Goal: Task Accomplishment & Management: Manage account settings

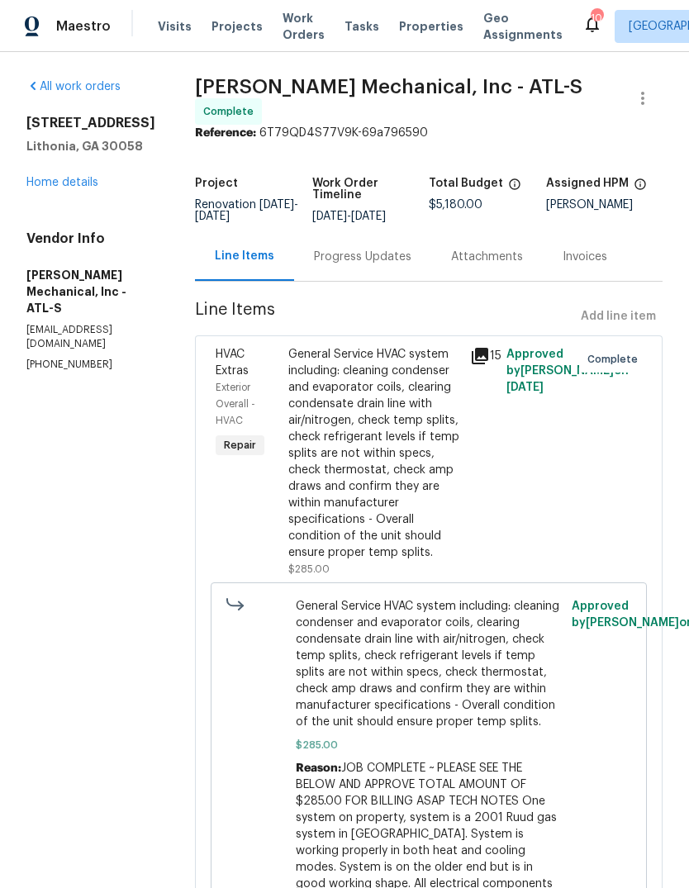
click at [90, 188] on link "Home details" at bounding box center [62, 183] width 72 height 12
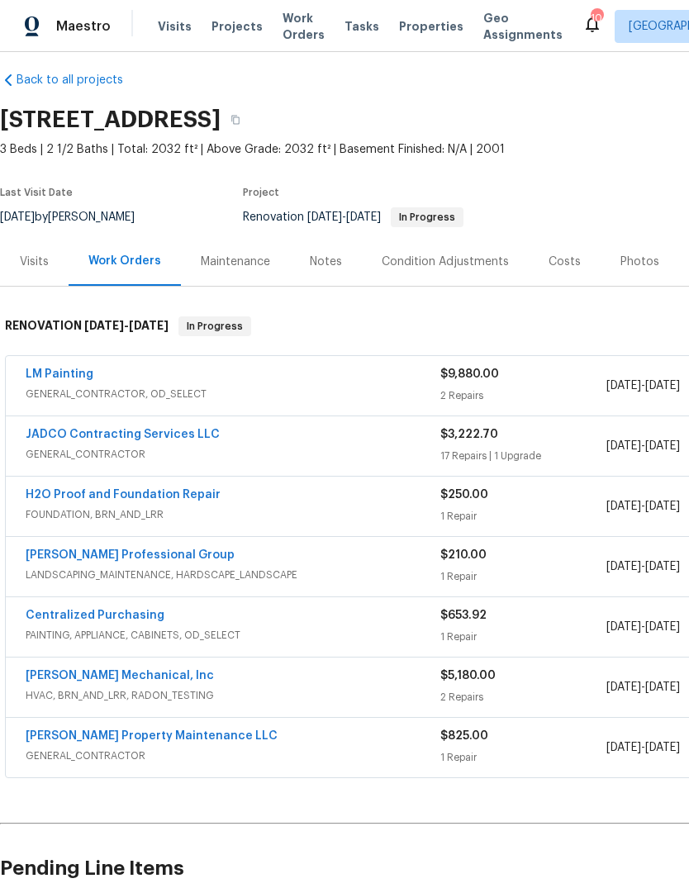
scroll to position [14, 0]
click at [59, 377] on link "LM Painting" at bounding box center [60, 373] width 68 height 12
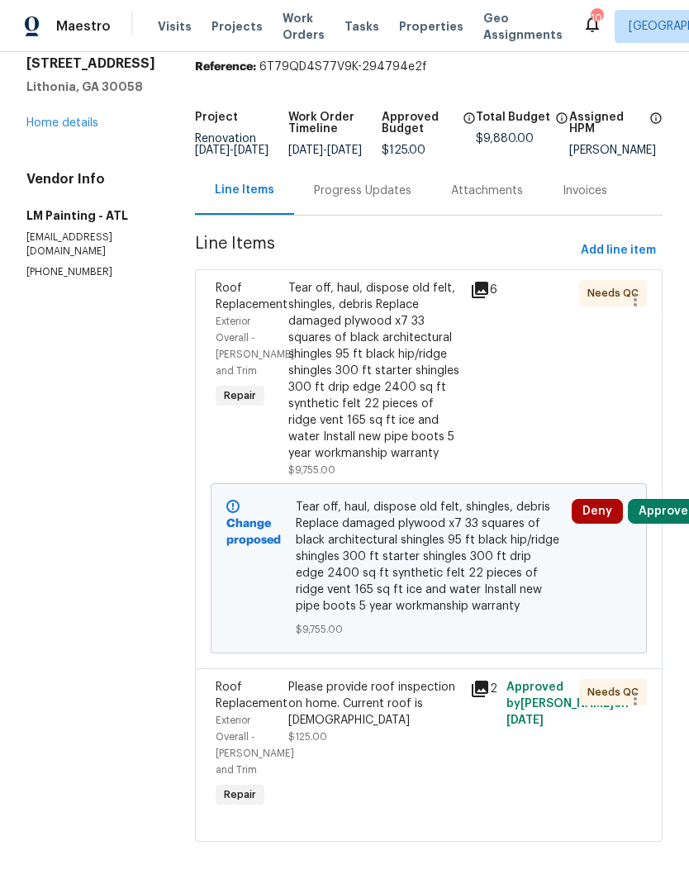
scroll to position [63, 0]
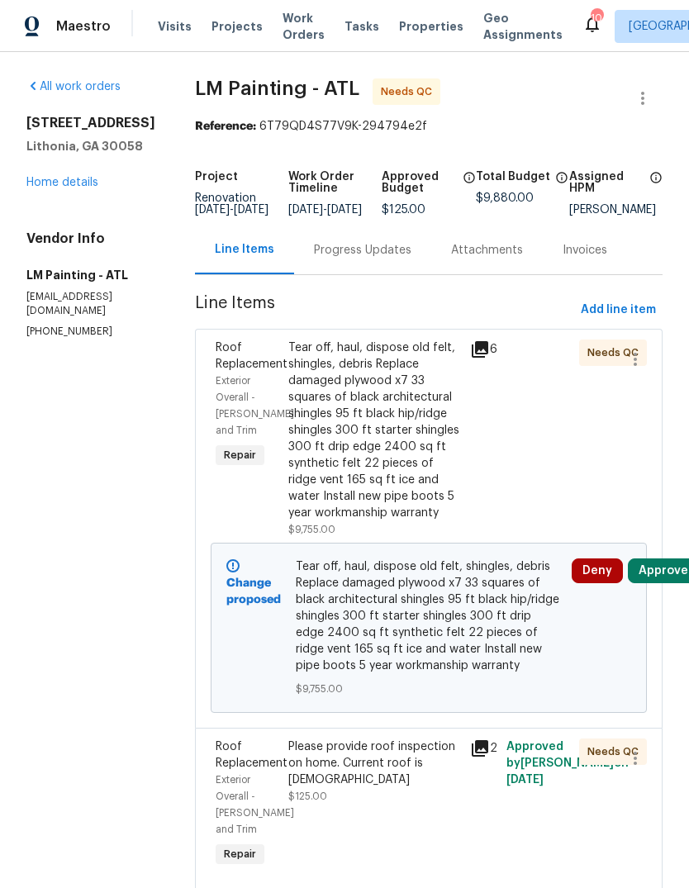
click at [661, 583] on button "Approve" at bounding box center [663, 570] width 71 height 25
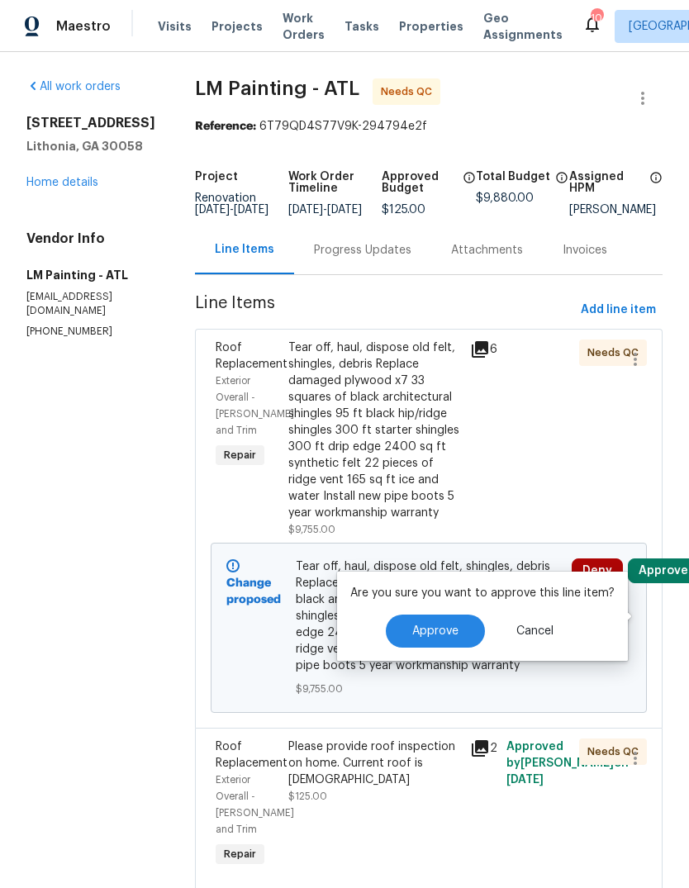
click at [533, 632] on span "Cancel" at bounding box center [534, 631] width 37 height 12
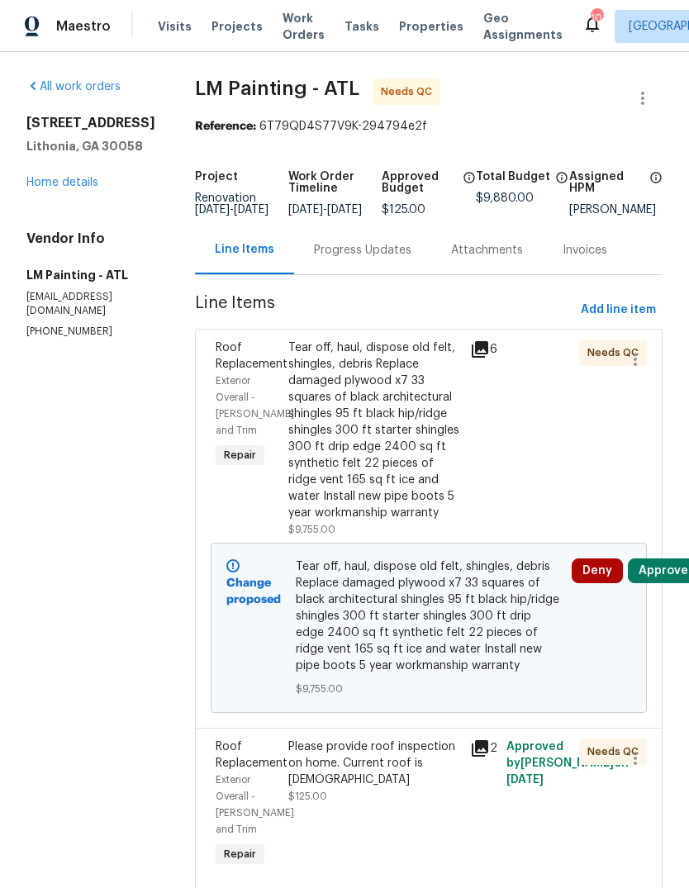
click at [427, 490] on div "Tear off, haul, dispose old felt, shingles, debris Replace damaged plywood x7 3…" at bounding box center [374, 430] width 172 height 182
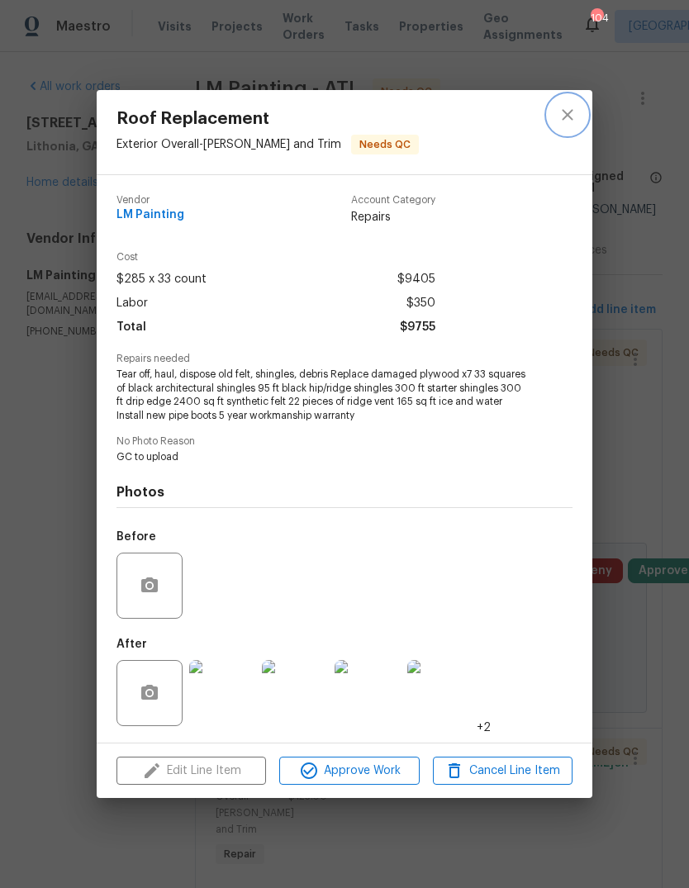
click at [571, 114] on icon "close" at bounding box center [567, 115] width 20 height 20
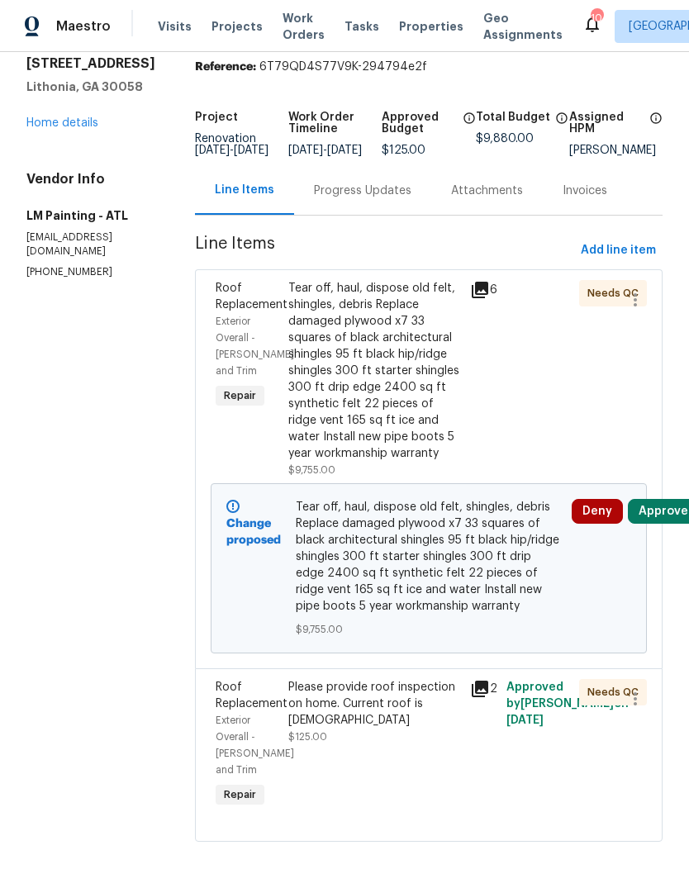
scroll to position [63, 0]
click at [83, 124] on link "Home details" at bounding box center [62, 123] width 72 height 12
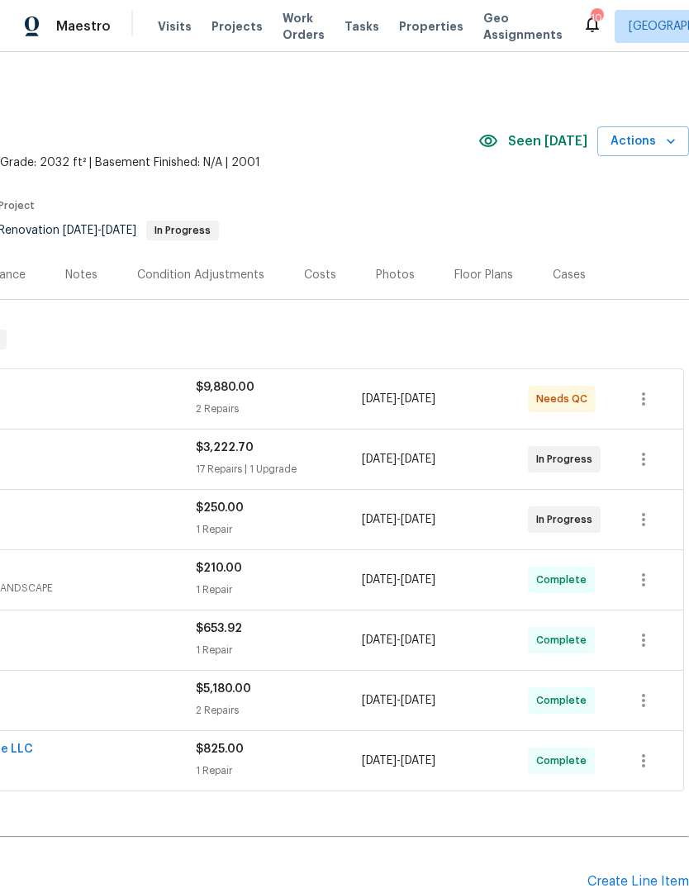
scroll to position [0, 244]
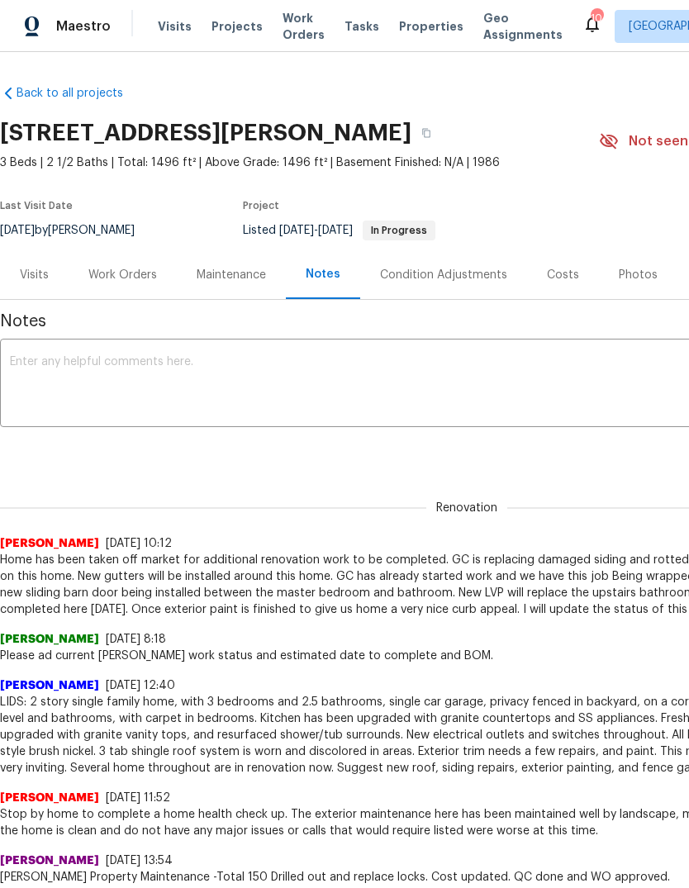
click at [567, 391] on textarea at bounding box center [466, 385] width 913 height 58
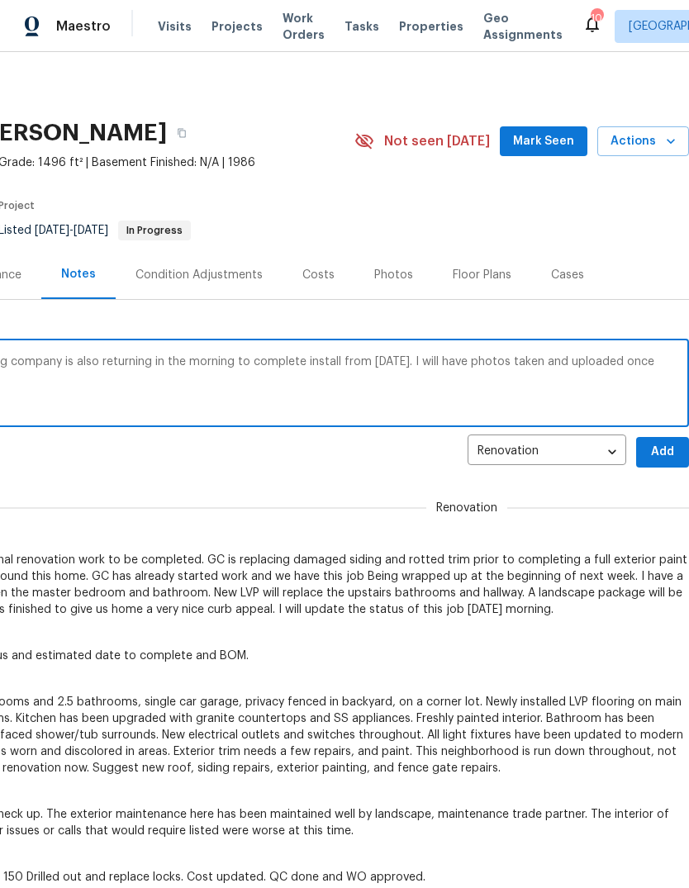
scroll to position [0, 323]
type textarea "GC is finishing exterior paint tomorrow. Flooring company is also returning in …"
click at [649, 453] on span "Add" at bounding box center [662, 452] width 26 height 21
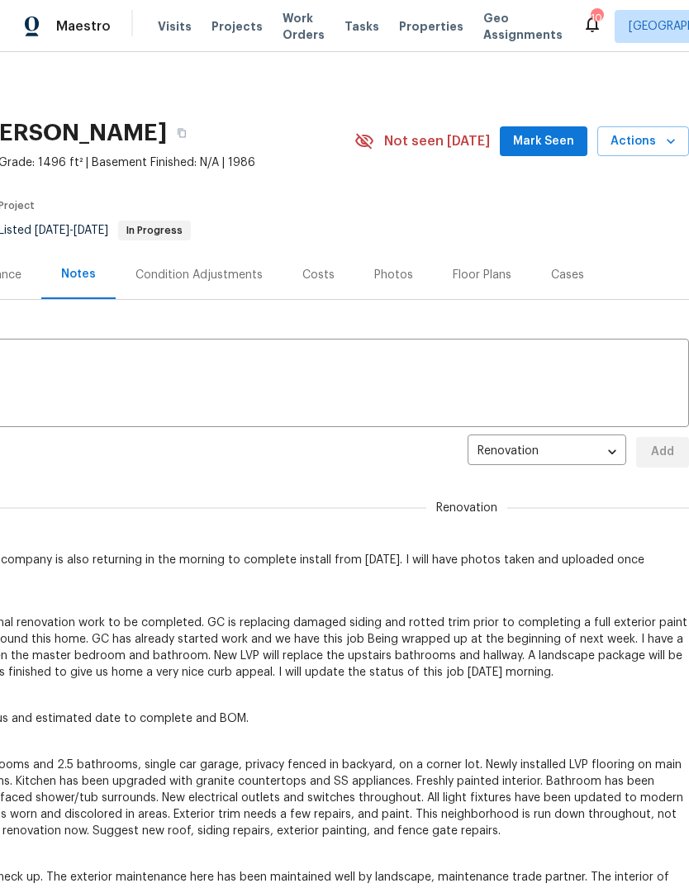
click at [513, 146] on span "Mark Seen" at bounding box center [543, 141] width 61 height 21
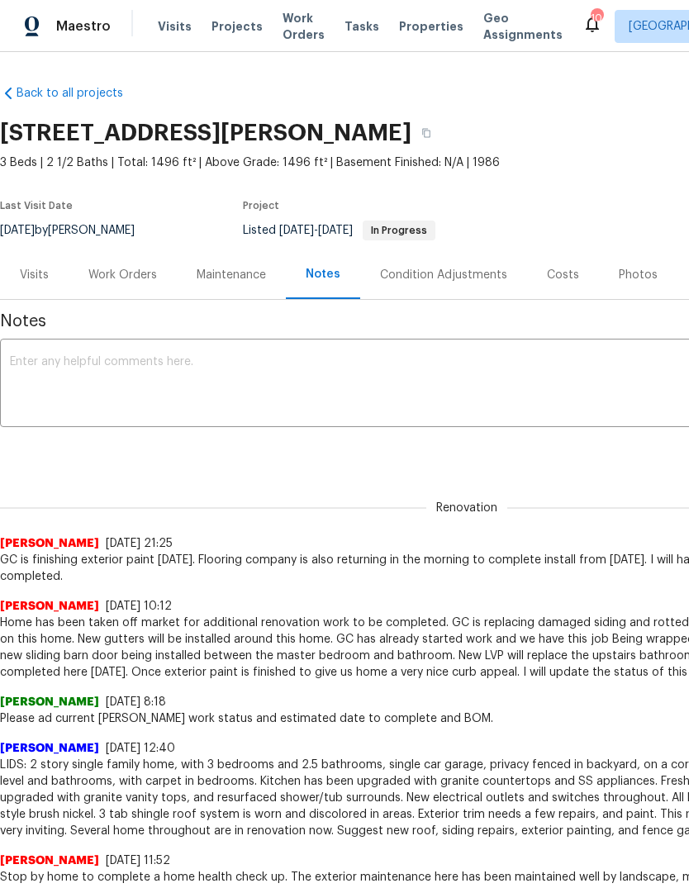
scroll to position [0, 0]
click at [117, 263] on div "Work Orders" at bounding box center [123, 274] width 108 height 49
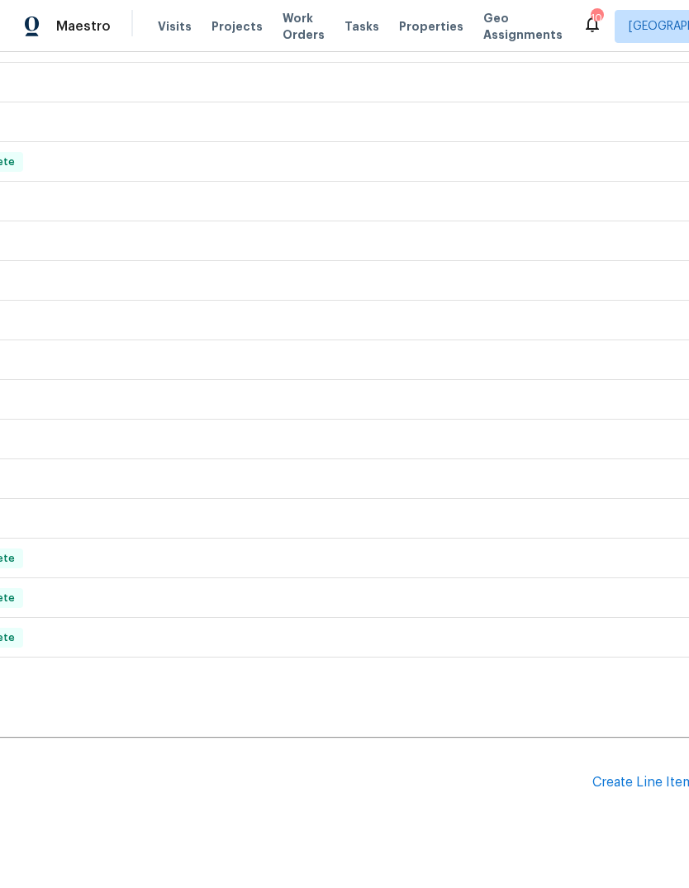
scroll to position [726, 239]
click at [630, 790] on div "Create Line Item" at bounding box center [643, 783] width 102 height 16
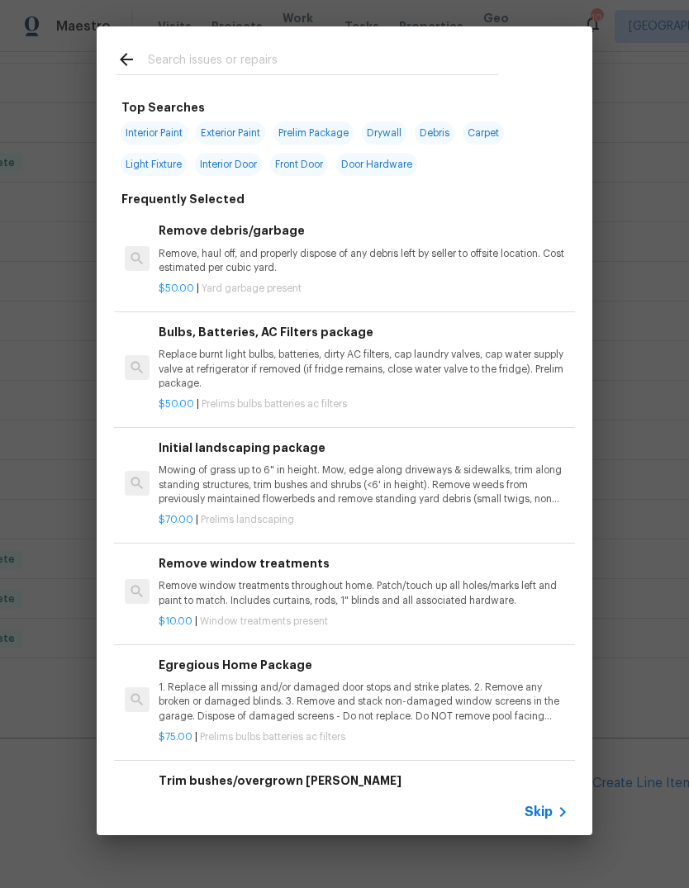
click at [367, 64] on input "text" at bounding box center [323, 62] width 350 height 25
click at [306, 475] on p "Mowing of grass up to 6" in height. Mow, edge along driveways & sidewalks, trim…" at bounding box center [364, 484] width 410 height 42
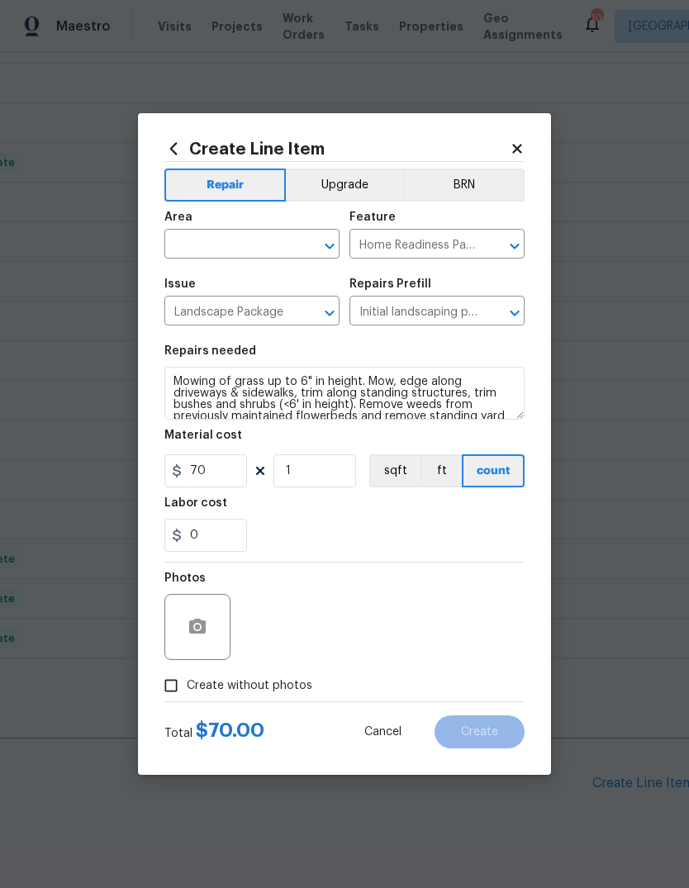
click at [280, 239] on input "text" at bounding box center [228, 246] width 129 height 26
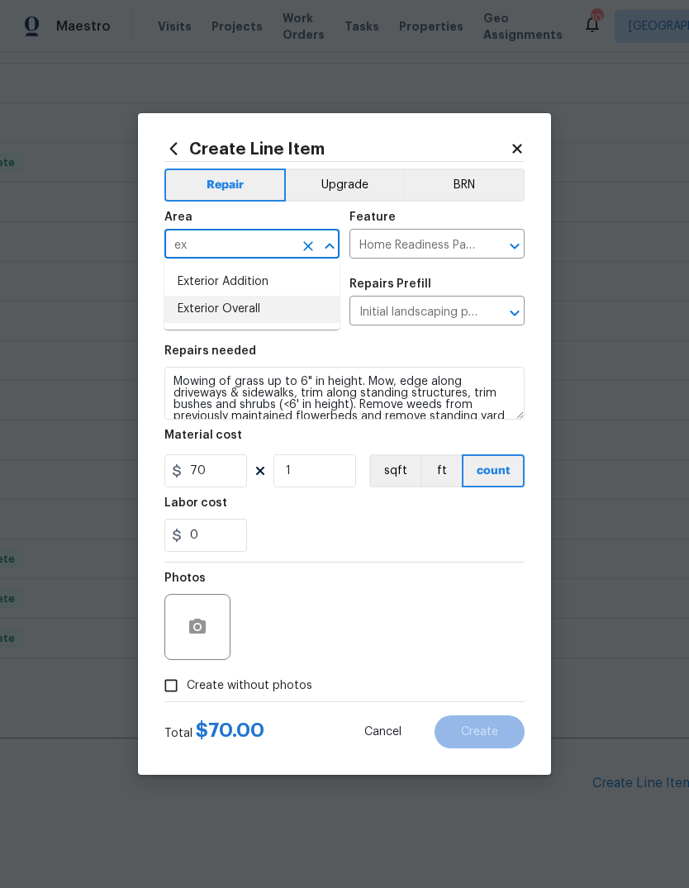
click at [257, 306] on li "Exterior Overall" at bounding box center [251, 309] width 175 height 27
type input "Exterior Overall"
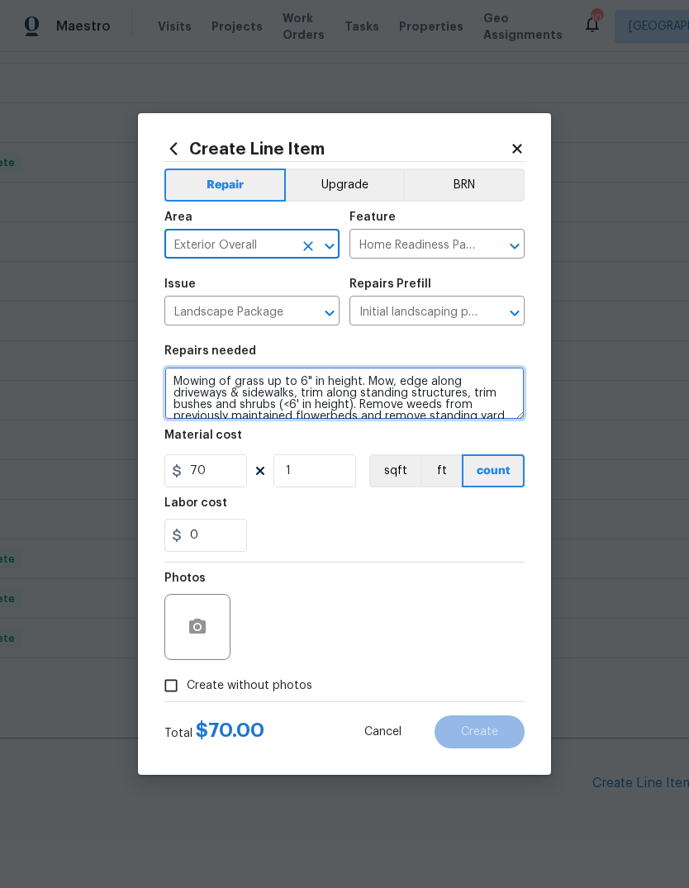
click at [178, 377] on textarea "Mowing of grass up to 6" in height. Mow, edge along driveways & sidewalks, trim…" at bounding box center [344, 393] width 360 height 53
click at [455, 374] on textarea "Mowing of grass up to 6" in height. Mow, edge along driveways & sidewalks, trim…" at bounding box center [344, 393] width 360 height 53
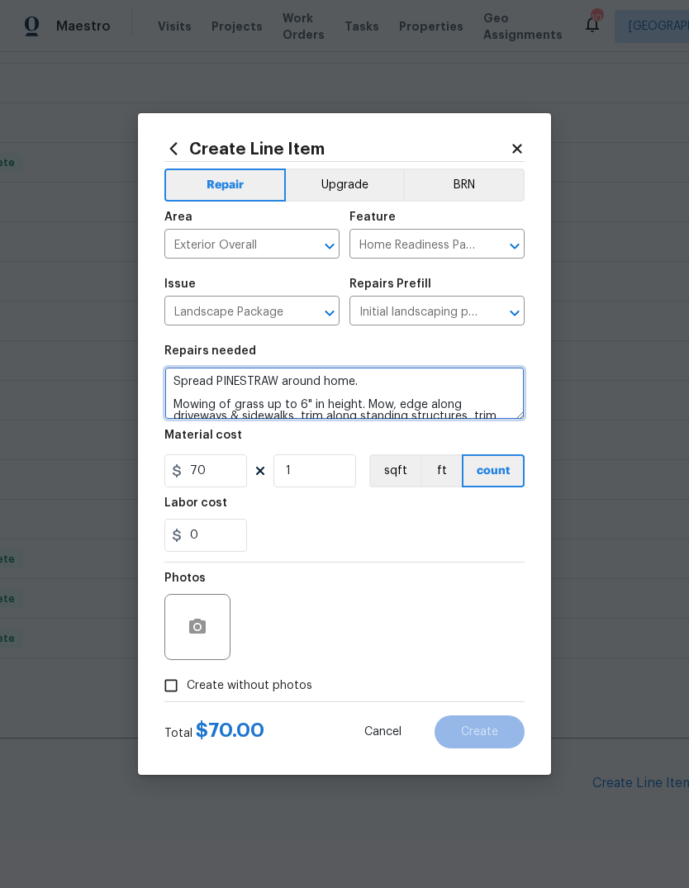
type textarea "Spread PINESTRAW around home. Mowing of grass up to 6" in height. Mow, edge alo…"
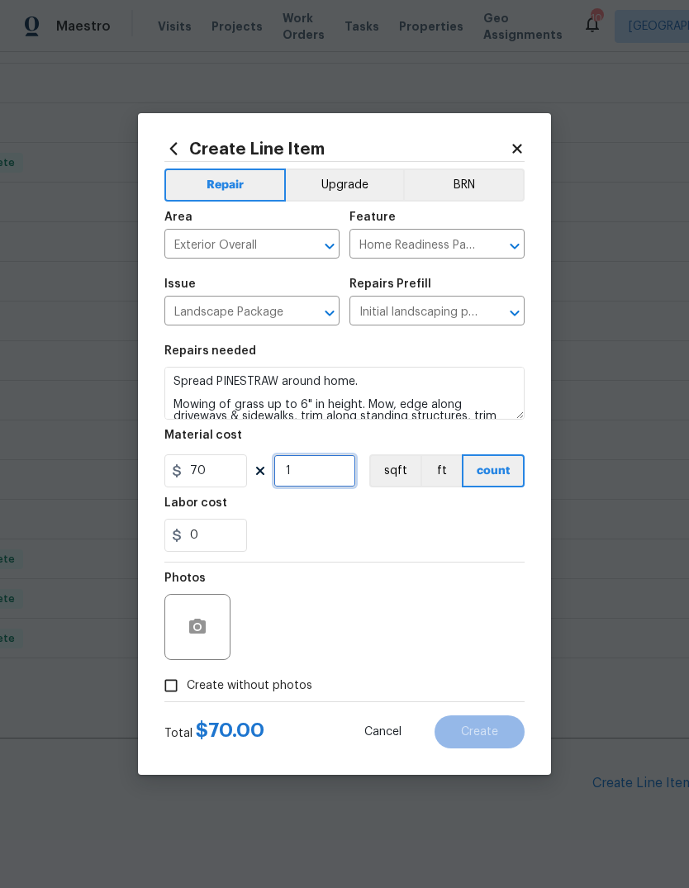
click at [302, 473] on input "1" at bounding box center [314, 470] width 83 height 33
type input "3"
click at [478, 382] on textarea "Spread PINESTRAW around home. Mowing of grass up to 6" in height. Mow, edge alo…" at bounding box center [344, 393] width 360 height 53
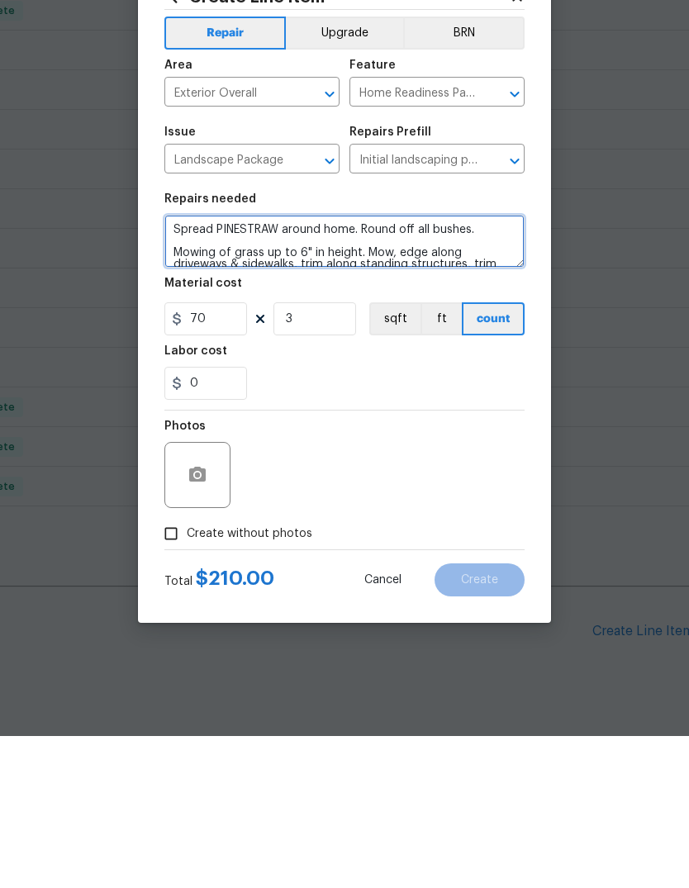
type textarea "Spread PINESTRAW around home. Round off all bushes. Mowing of grass up to 6" in…"
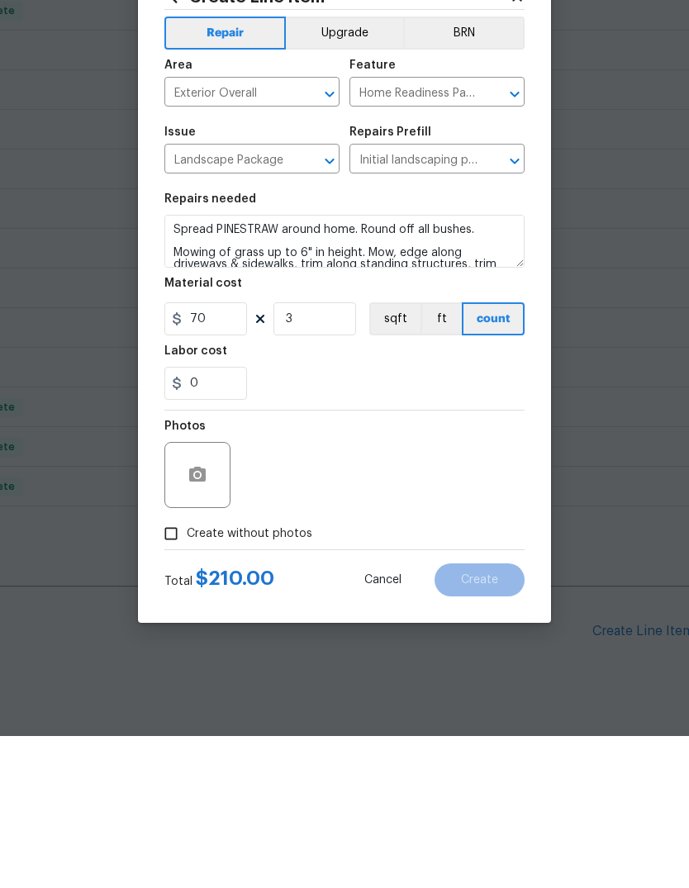
click at [175, 670] on input "Create without photos" at bounding box center [170, 685] width 31 height 31
checkbox input "true"
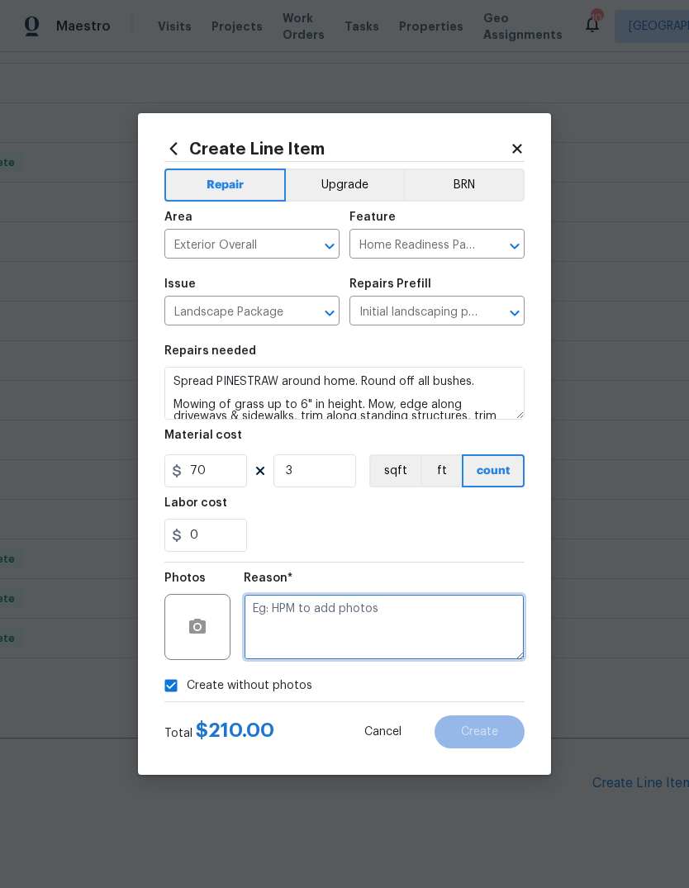
click at [458, 634] on textarea at bounding box center [384, 627] width 281 height 66
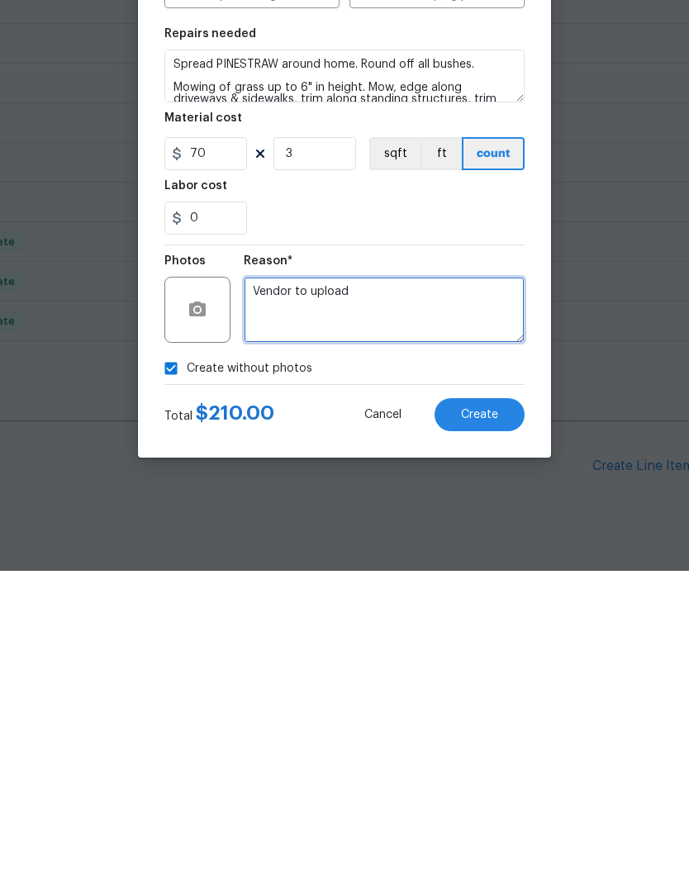
type textarea "Vendor to upload"
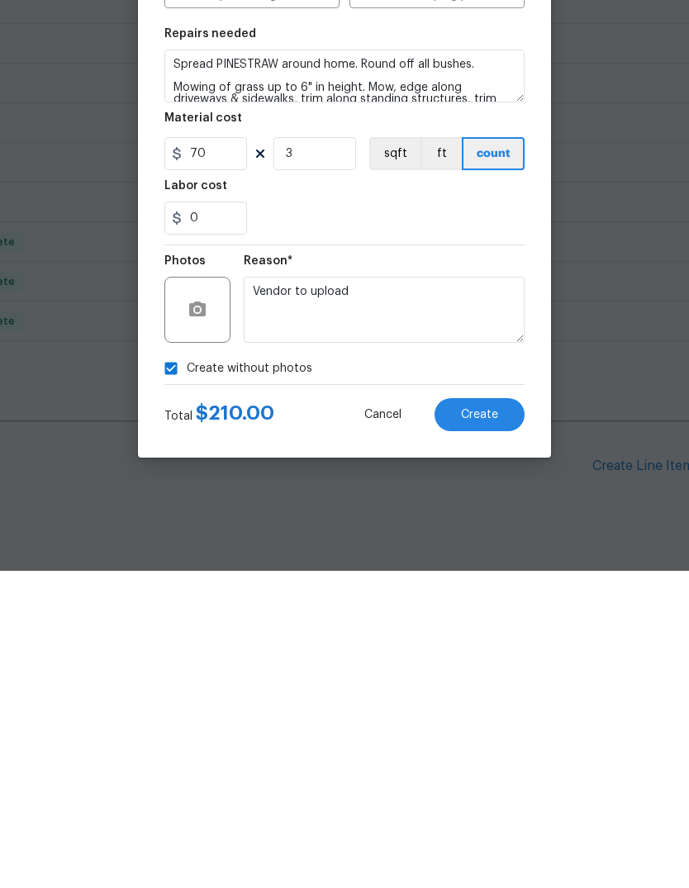
click at [492, 726] on span "Create" at bounding box center [479, 732] width 37 height 12
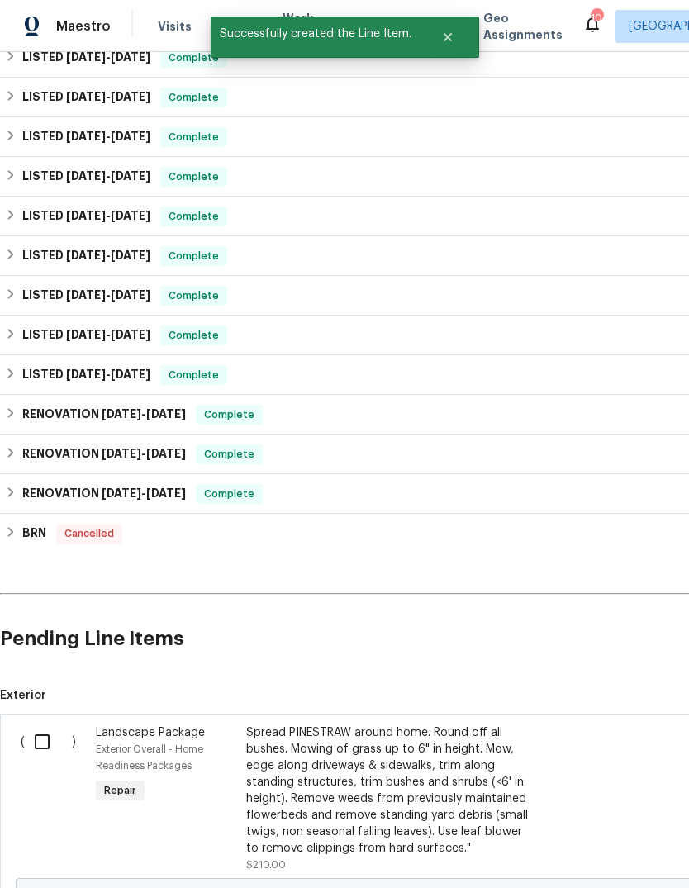
scroll to position [871, 0]
click at [36, 723] on input "checkbox" at bounding box center [48, 740] width 47 height 35
checkbox input "true"
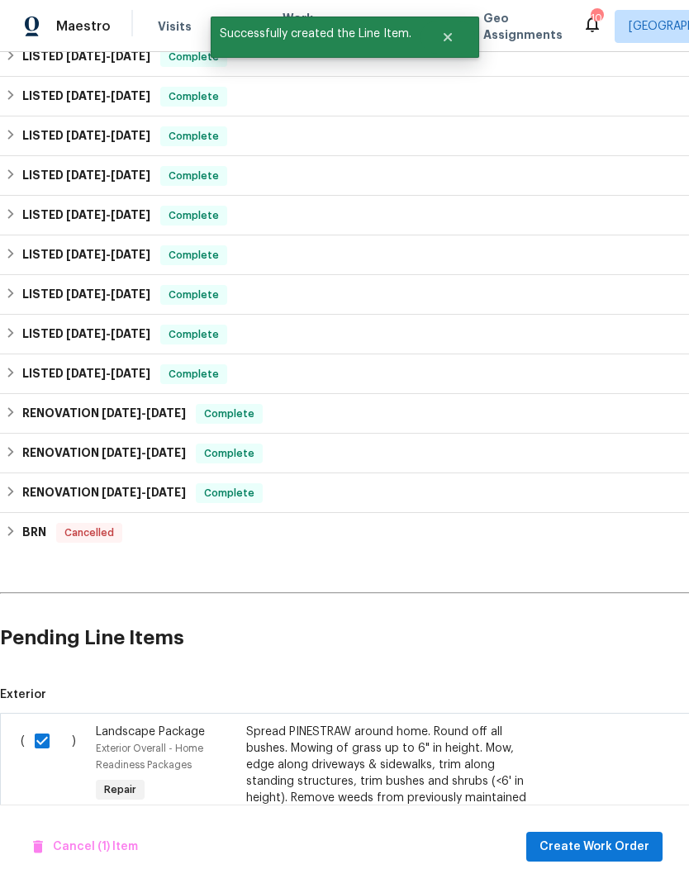
click at [617, 842] on span "Create Work Order" at bounding box center [594, 847] width 110 height 21
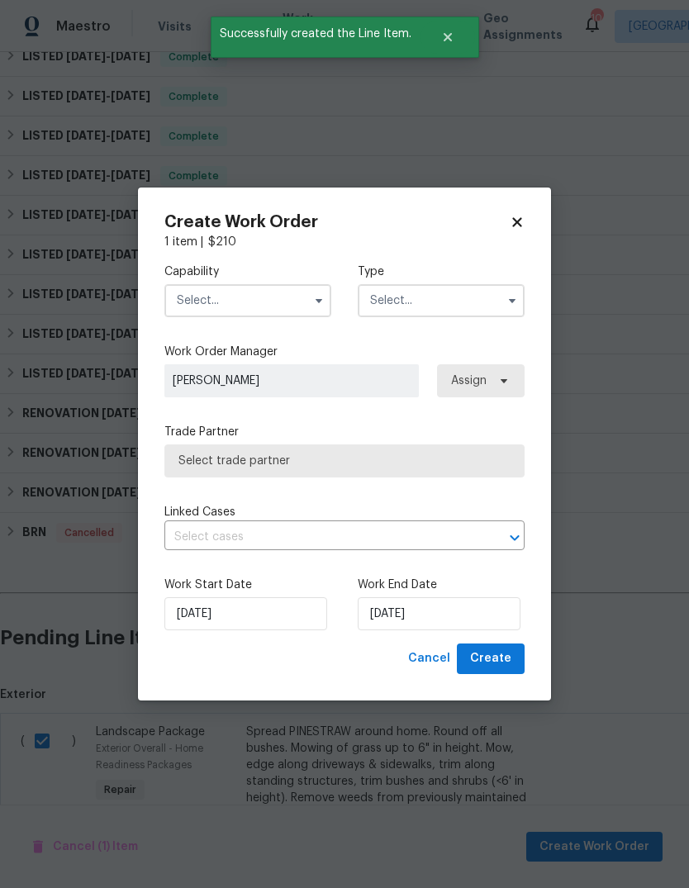
click at [303, 311] on input "text" at bounding box center [247, 300] width 167 height 33
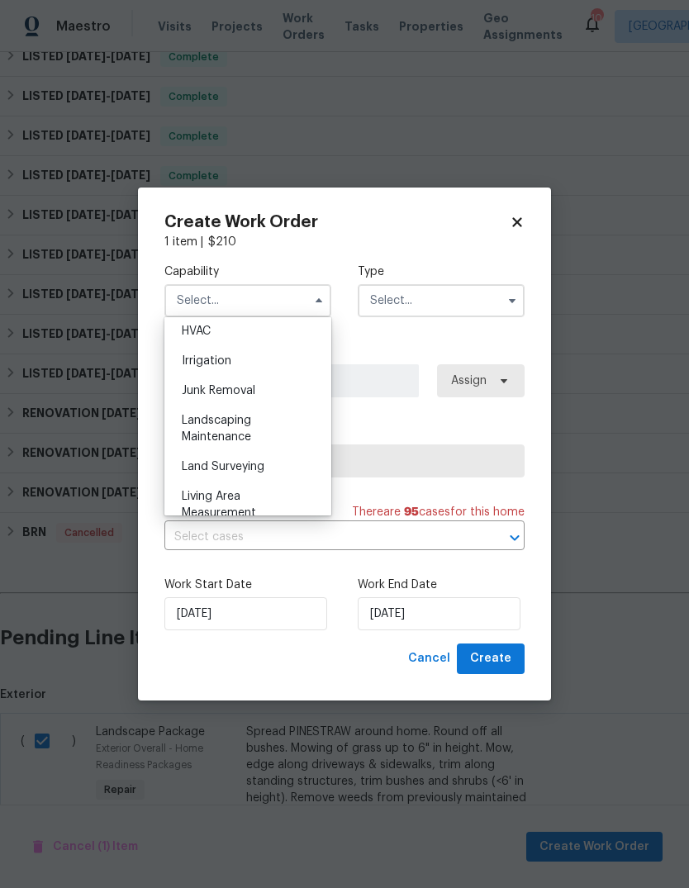
scroll to position [1006, 0]
click at [242, 421] on span "Landscaping Maintenance" at bounding box center [216, 425] width 69 height 28
type input "Landscaping Maintenance"
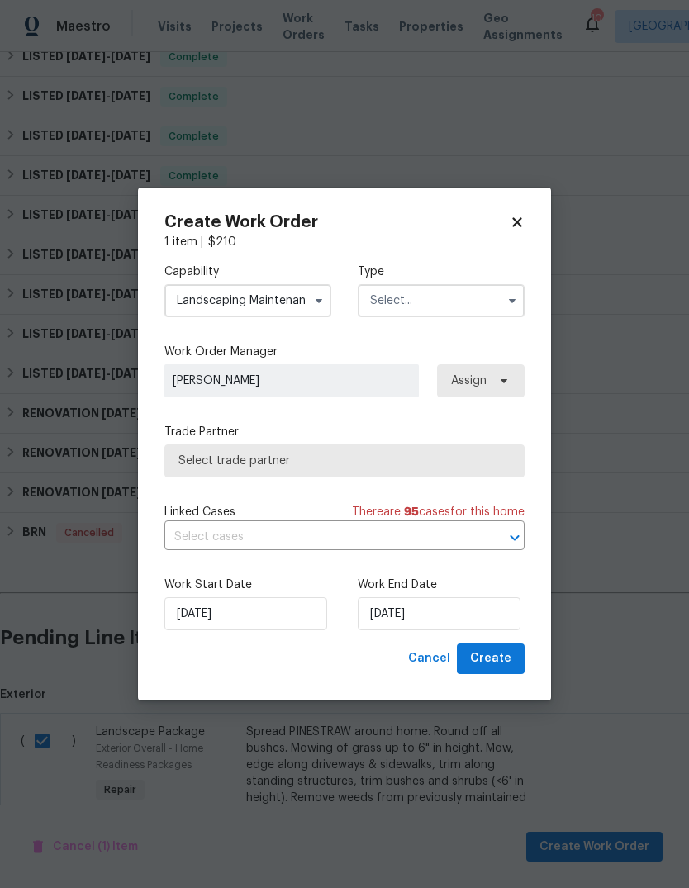
click at [460, 307] on input "text" at bounding box center [441, 300] width 167 height 33
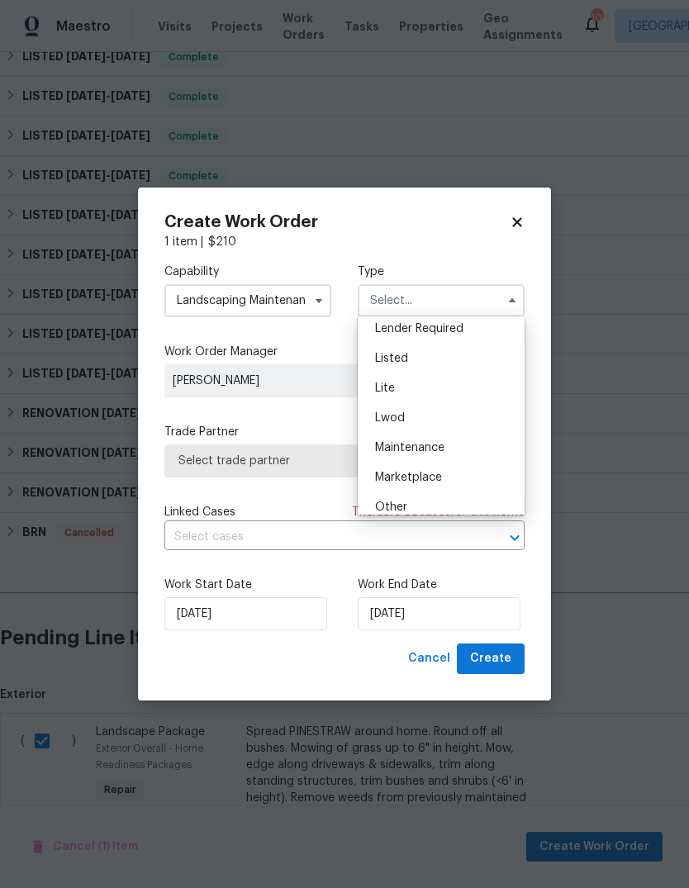
scroll to position [161, 0]
click at [441, 354] on div "Listed" at bounding box center [441, 353] width 159 height 30
type input "Listed"
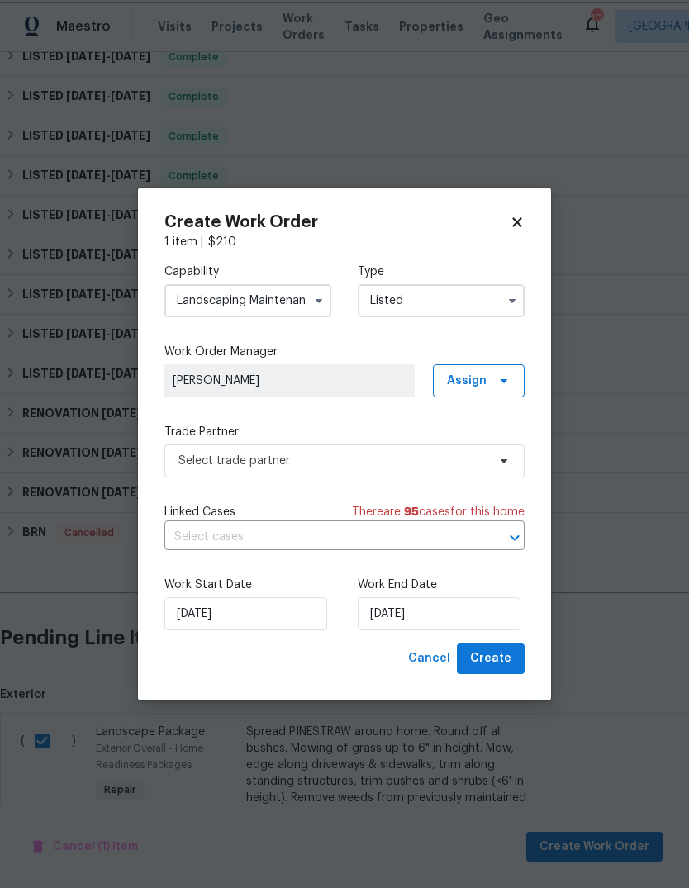
scroll to position [0, 0]
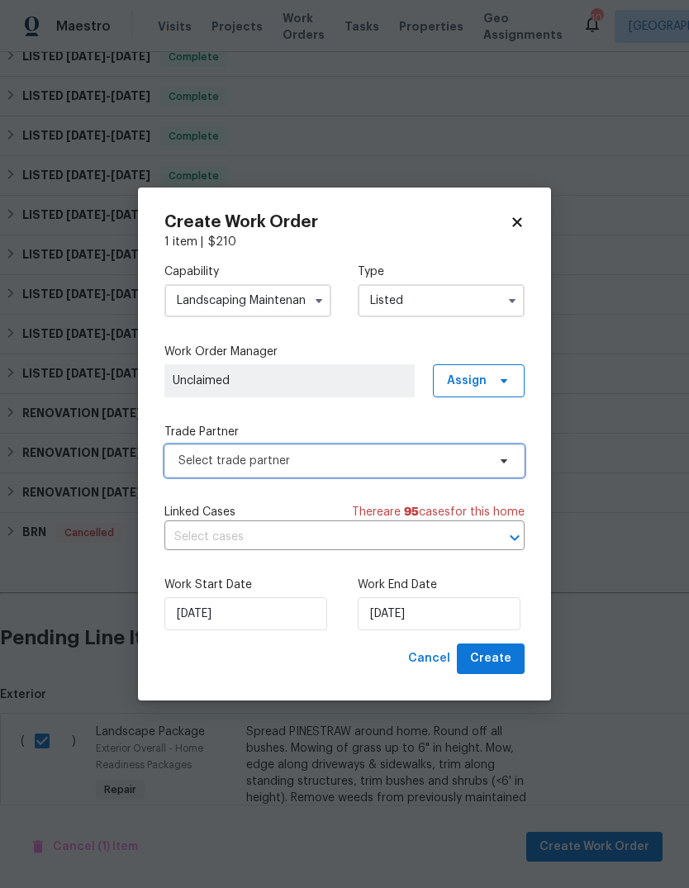
click at [489, 463] on span "Select trade partner" at bounding box center [344, 460] width 360 height 33
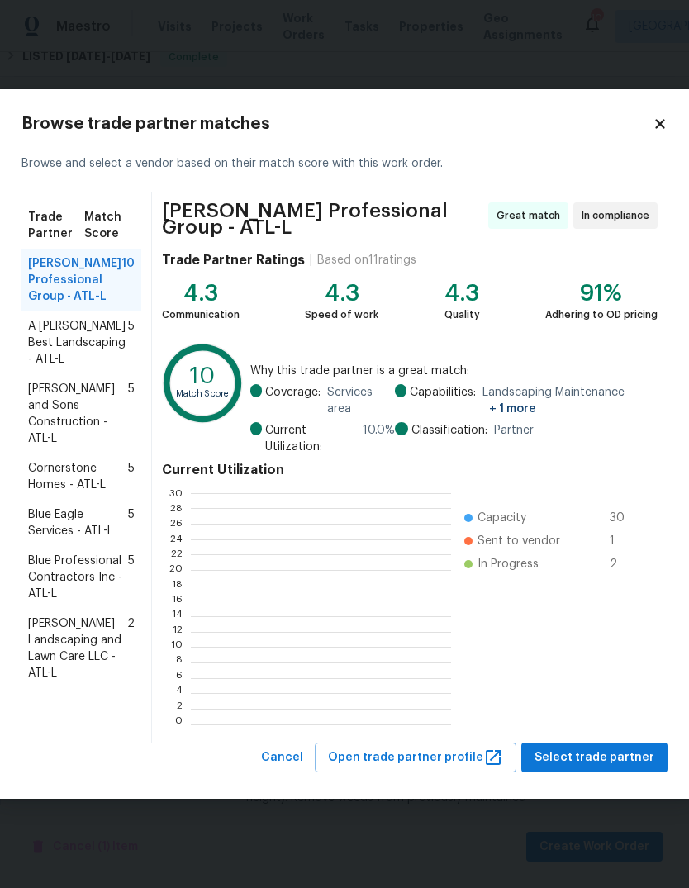
scroll to position [231, 259]
click at [619, 766] on span "Select trade partner" at bounding box center [594, 757] width 120 height 21
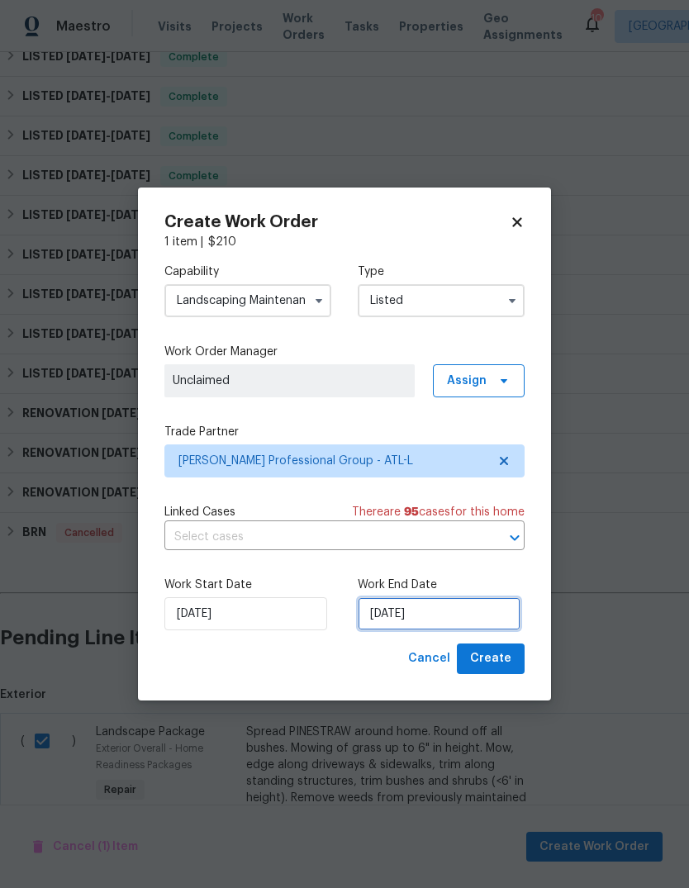
click at [479, 612] on input "[DATE]" at bounding box center [439, 613] width 163 height 33
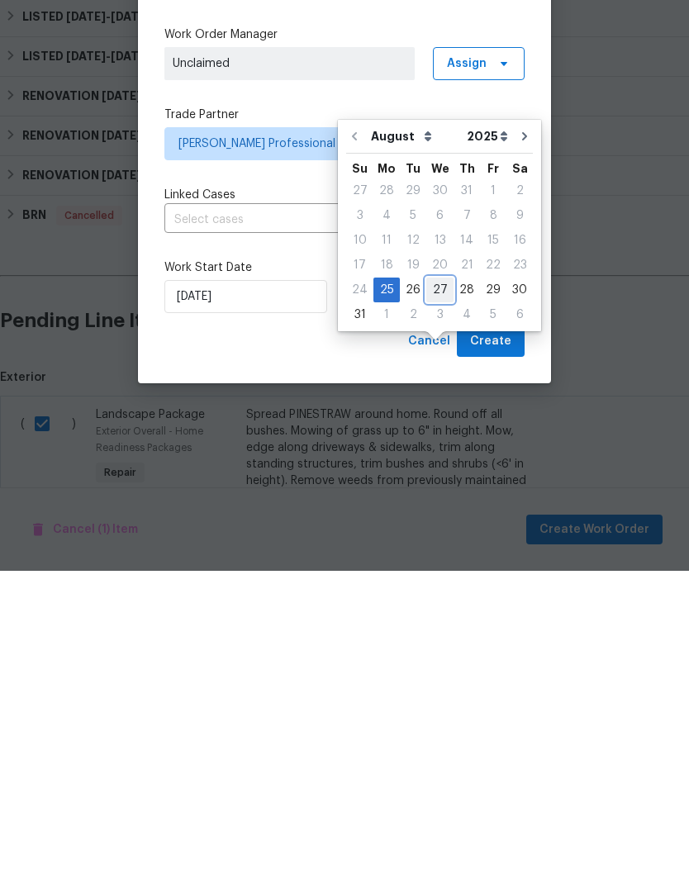
click at [440, 595] on div "27" at bounding box center [439, 606] width 27 height 23
type input "8/27/2025"
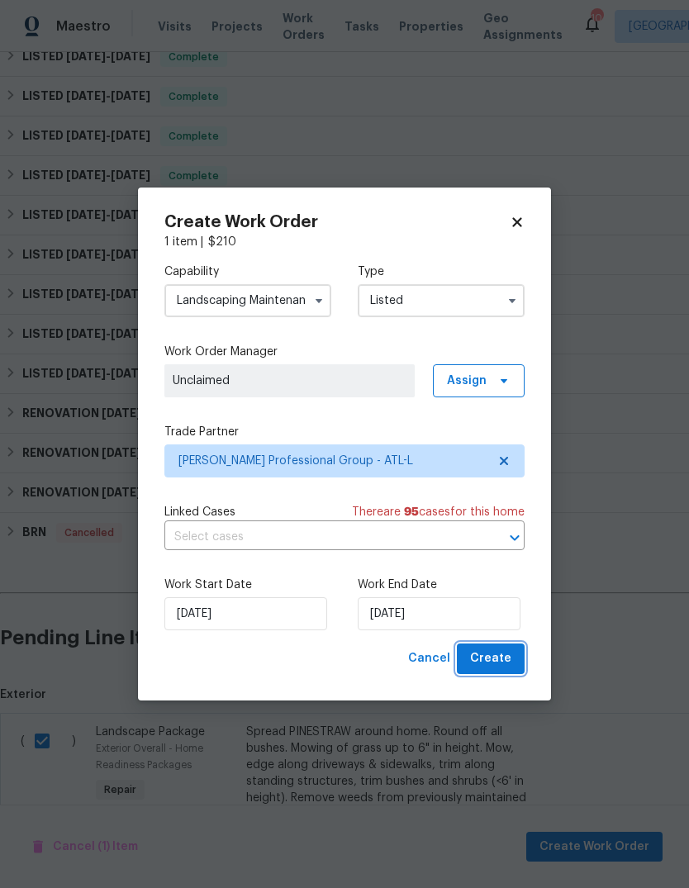
click at [496, 654] on span "Create" at bounding box center [490, 658] width 41 height 21
checkbox input "false"
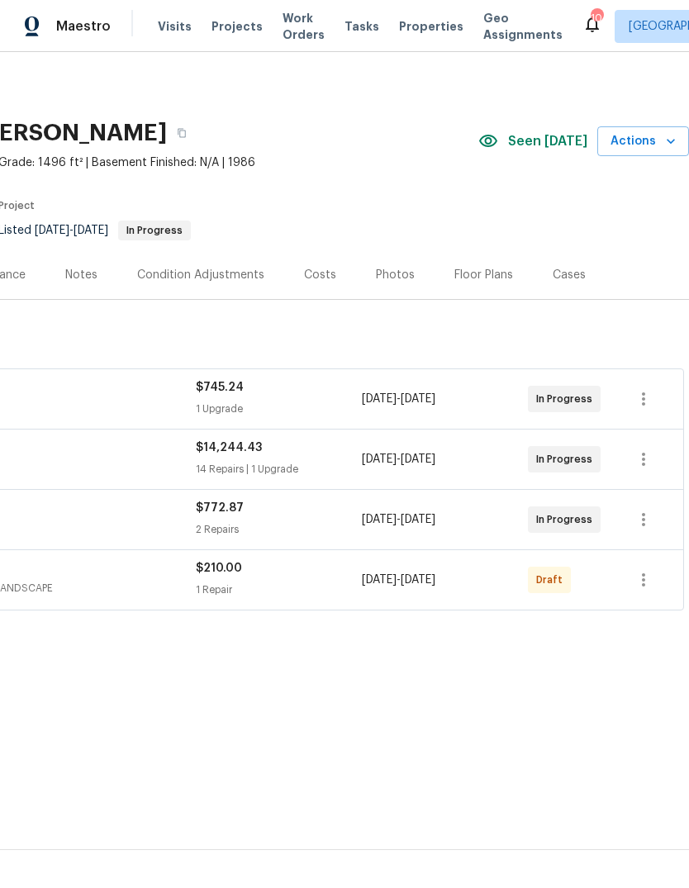
scroll to position [0, 244]
click at [644, 573] on icon "button" at bounding box center [643, 579] width 3 height 13
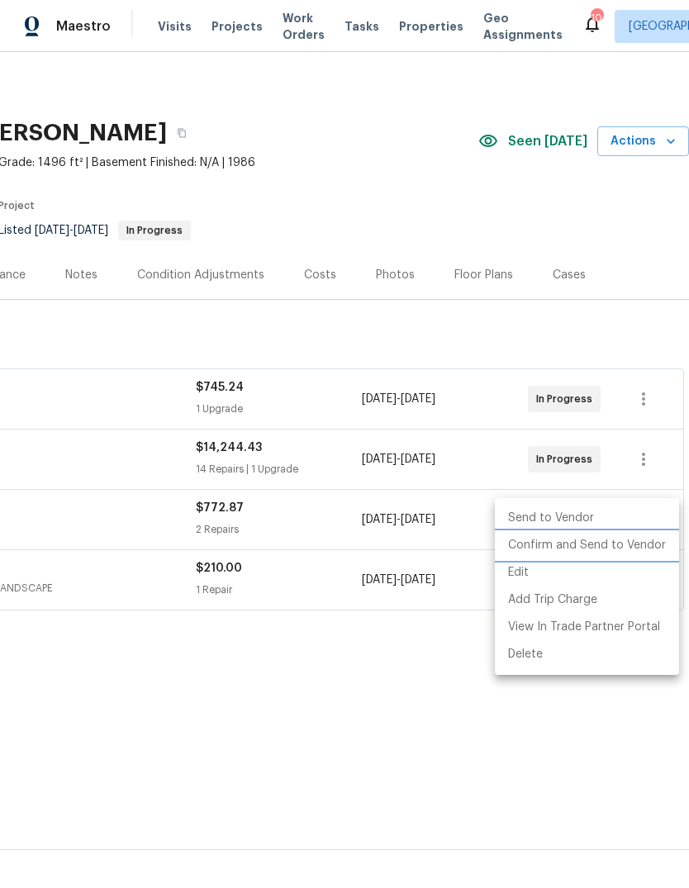
click at [622, 552] on li "Confirm and Send to Vendor" at bounding box center [587, 545] width 184 height 27
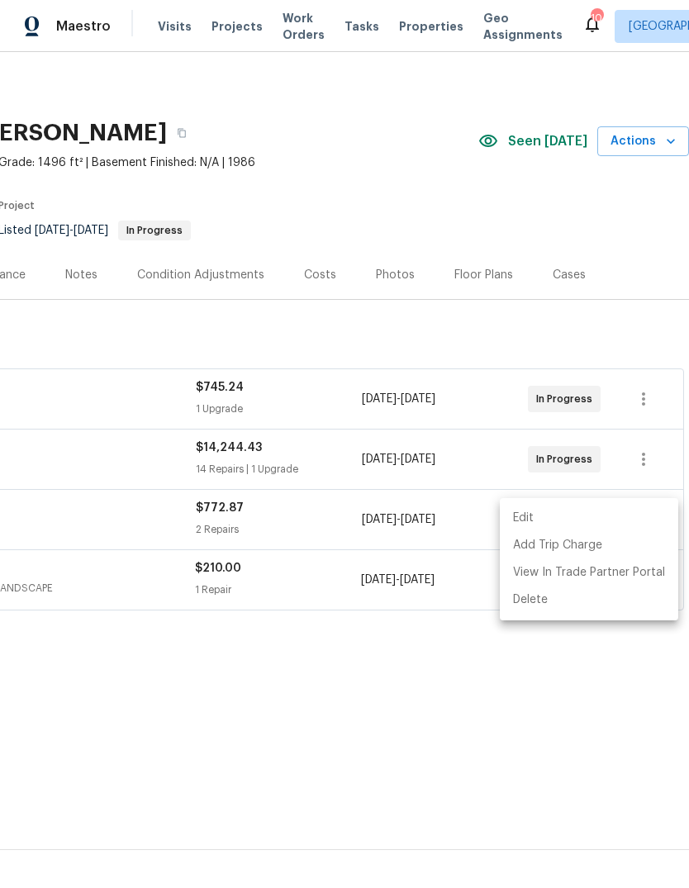
click at [447, 655] on div at bounding box center [344, 444] width 689 height 888
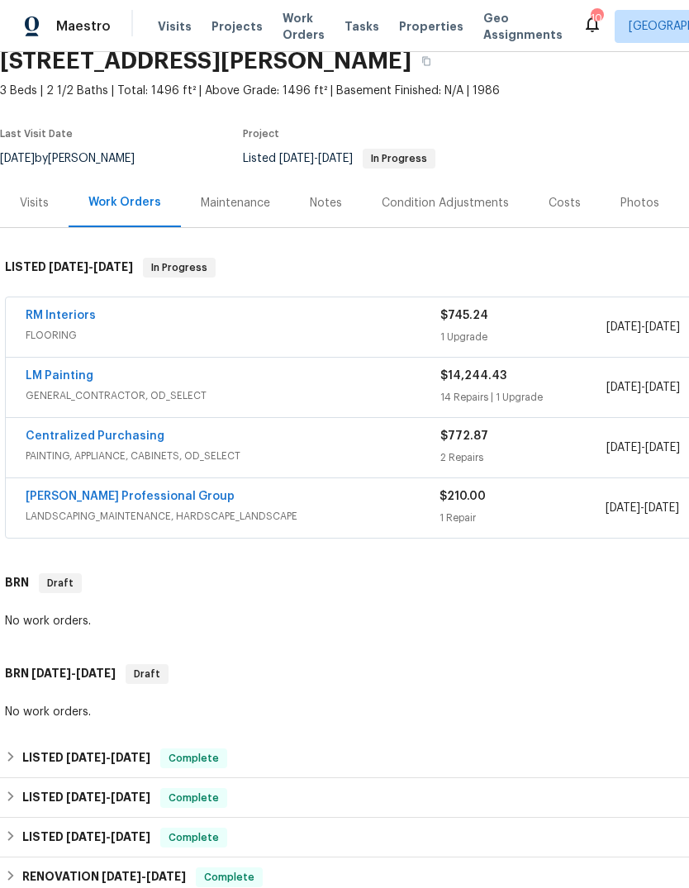
scroll to position [72, 0]
click at [57, 491] on link "[PERSON_NAME] Professional Group" at bounding box center [130, 497] width 209 height 12
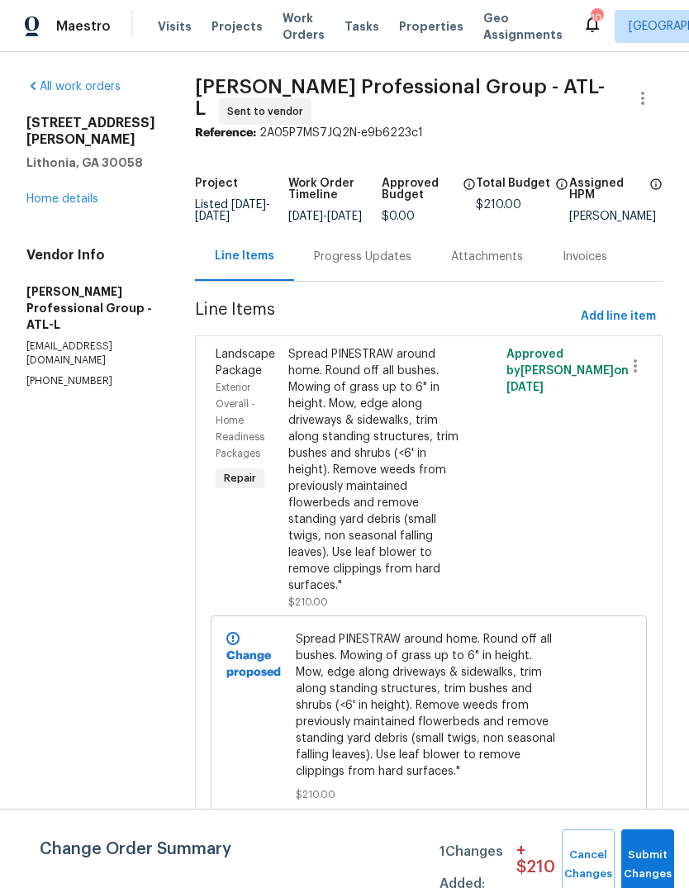
click at [389, 265] on div "Progress Updates" at bounding box center [362, 257] width 97 height 17
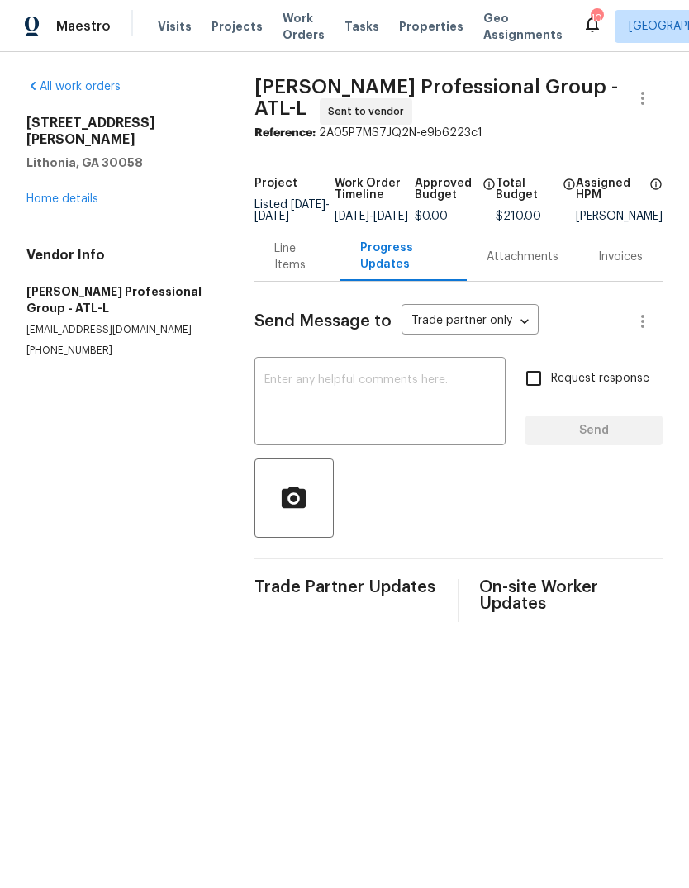
click at [459, 432] on textarea at bounding box center [379, 403] width 231 height 58
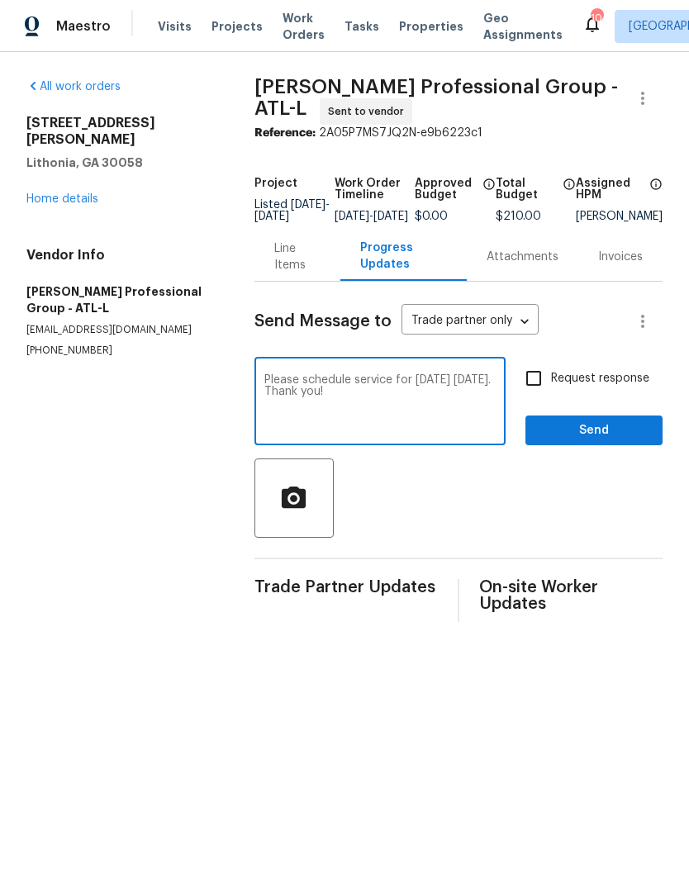
type textarea "Please schedule service for tomorrow August 26. Thank you!"
click at [610, 436] on span "Send" at bounding box center [593, 430] width 111 height 21
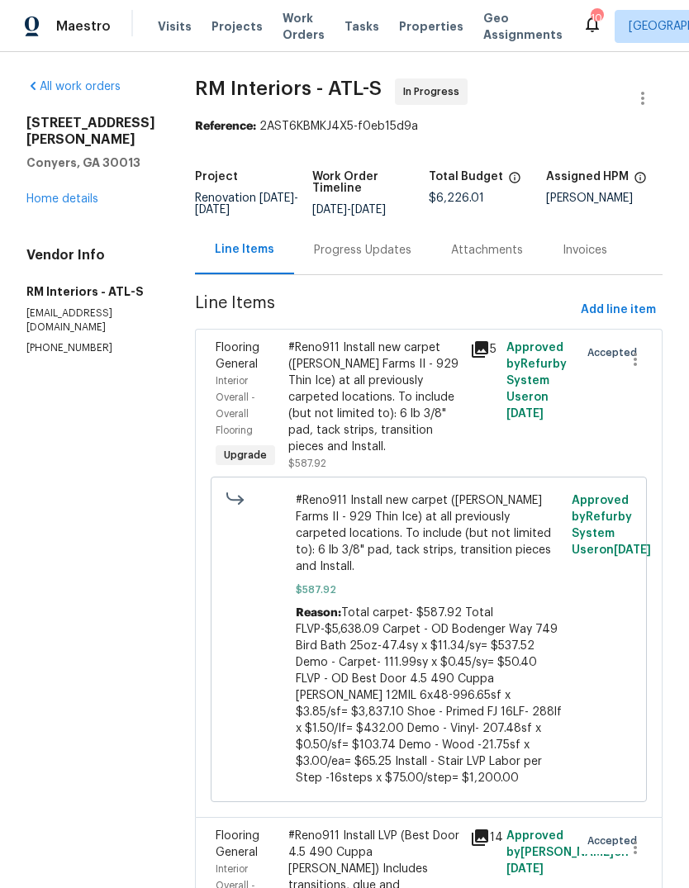
click at [292, 415] on div "#Reno911 Install new carpet ([PERSON_NAME] Farms II - 929 Thin Ice) at all prev…" at bounding box center [374, 397] width 172 height 116
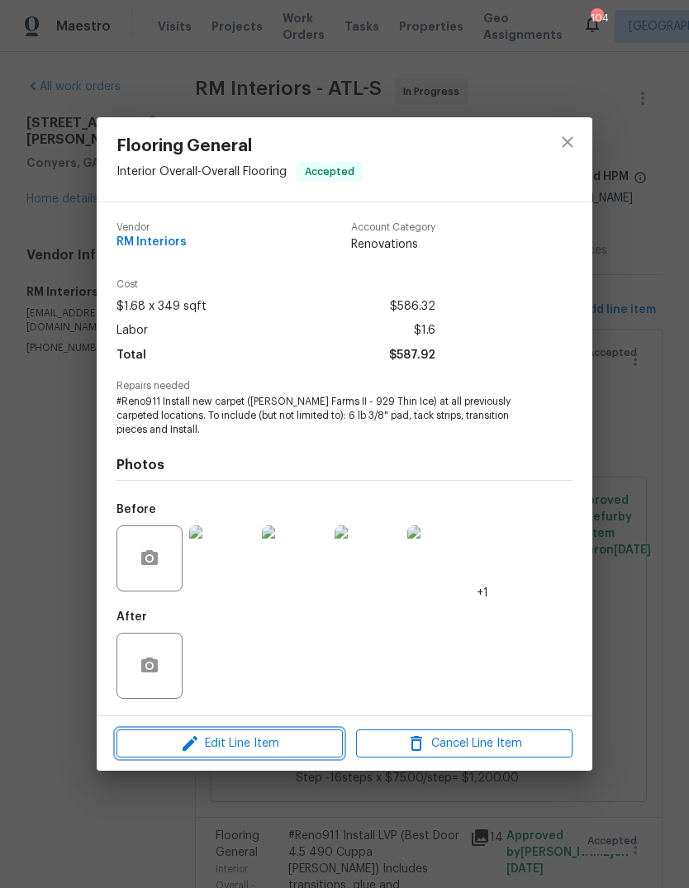
click at [208, 738] on span "Edit Line Item" at bounding box center [229, 743] width 216 height 21
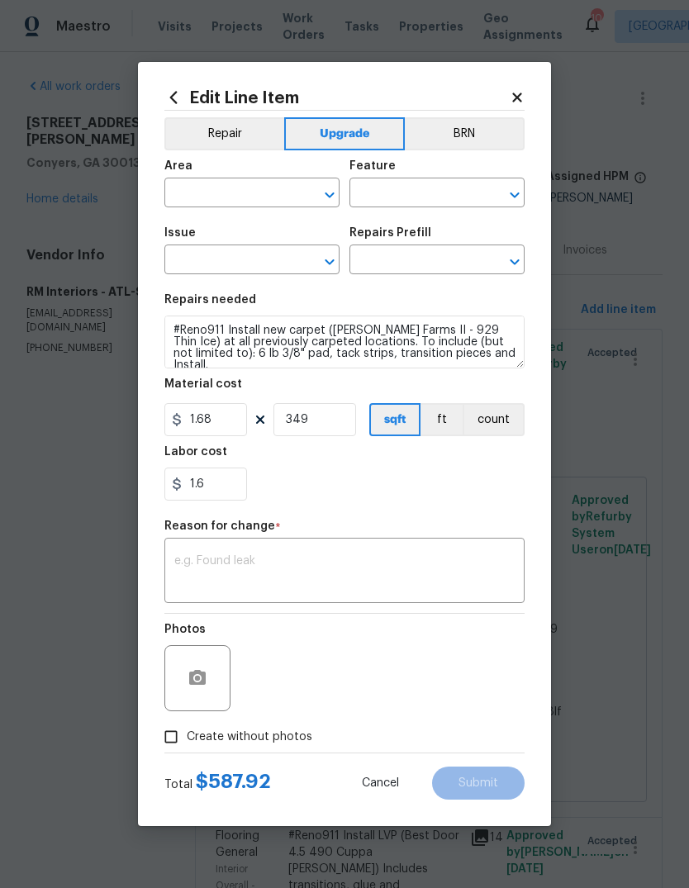
type input "Interior Overall"
type input "Overall Flooring"
type input "Flooring General"
type input "Carpet LVL 2 - Abshire Farms II (Silver) $1.68"
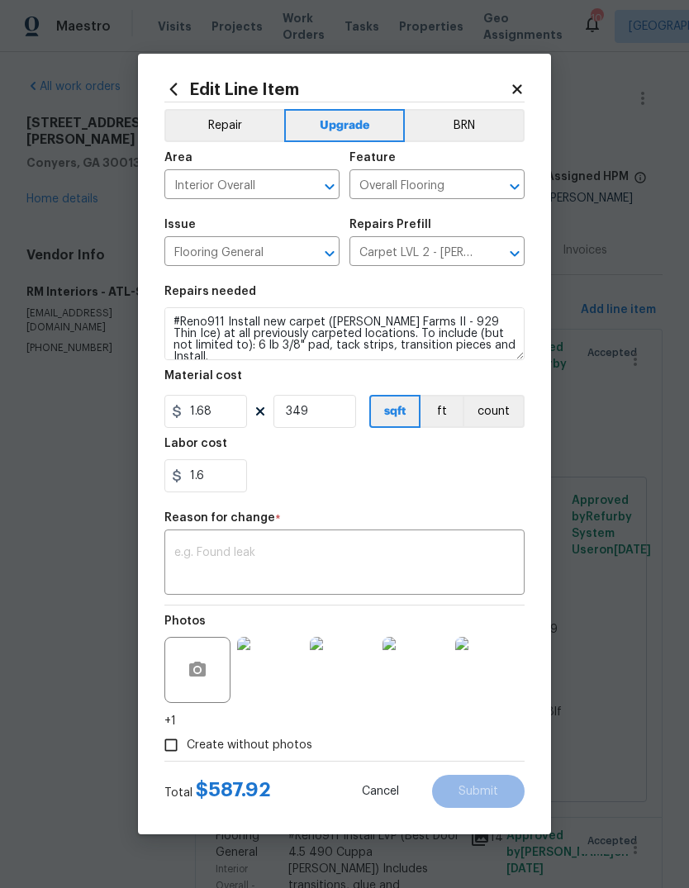
click at [237, 113] on button "Repair" at bounding box center [224, 125] width 120 height 33
click at [454, 557] on textarea at bounding box center [344, 564] width 340 height 35
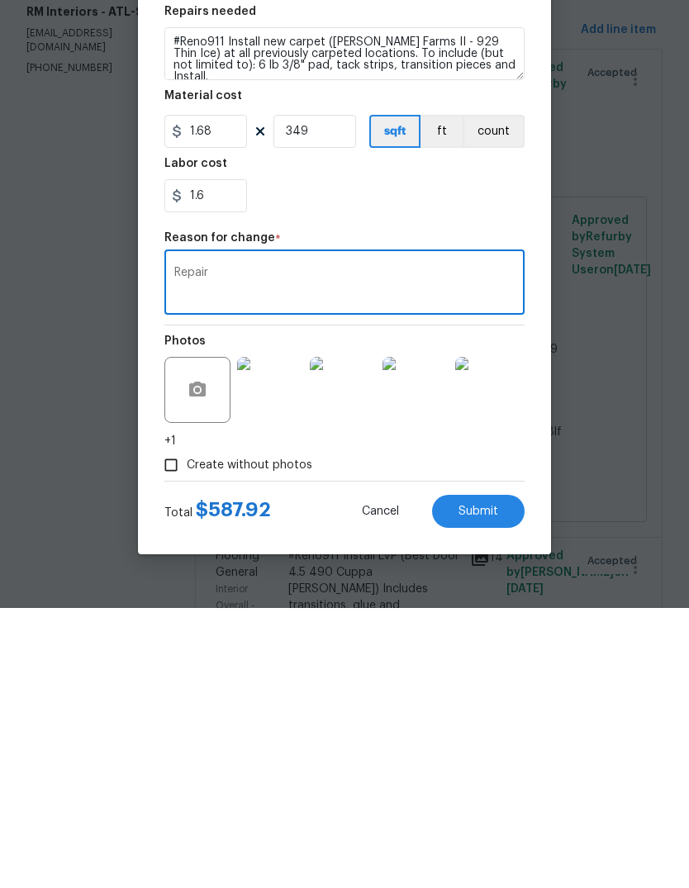
type textarea "Repair"
click at [495, 775] on button "Submit" at bounding box center [478, 791] width 92 height 33
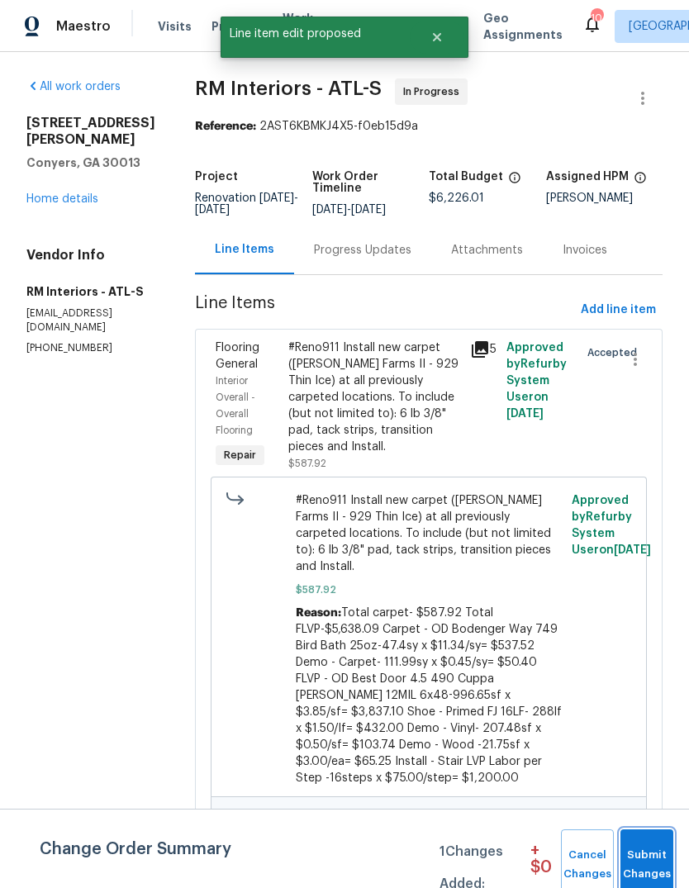
click at [656, 846] on span "Submit Changes" at bounding box center [646, 865] width 36 height 38
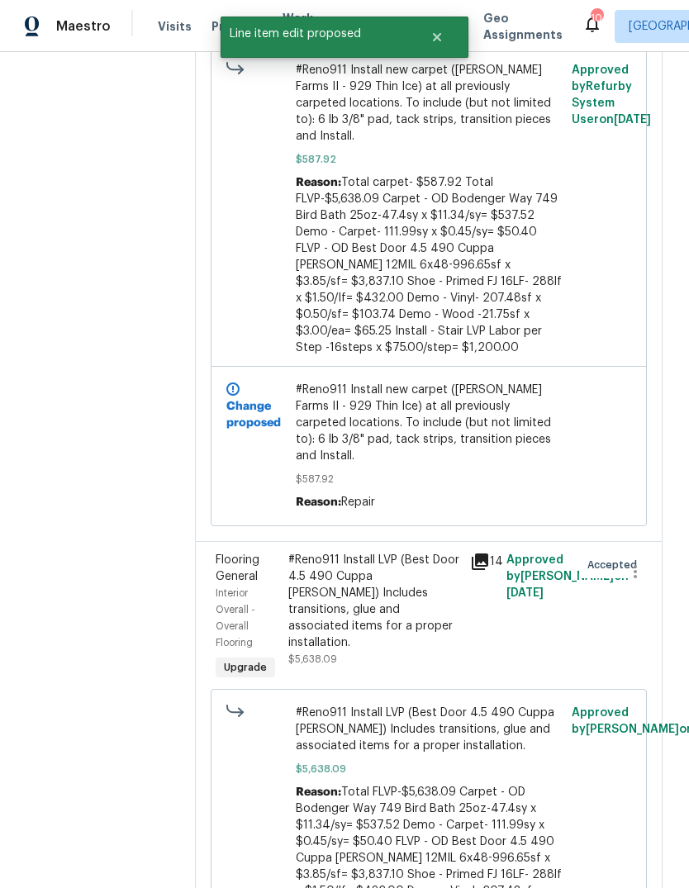
scroll to position [429, 0]
click at [396, 552] on div "#Reno911 Install LVP (Best Door 4.5 490 Cuppa Joe) Includes transitions, glue a…" at bounding box center [374, 601] width 172 height 99
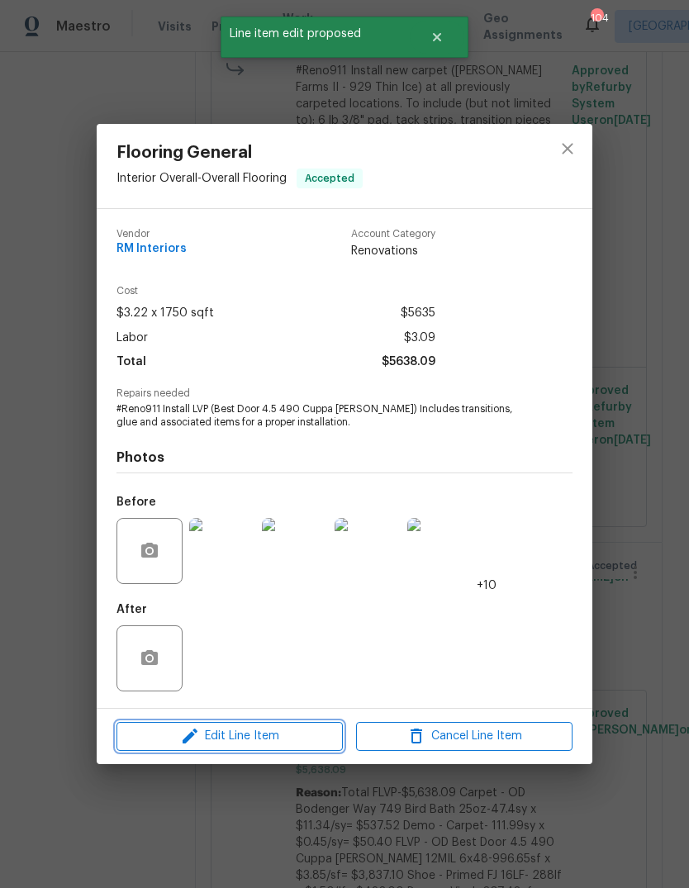
click at [194, 735] on icon "button" at bounding box center [190, 736] width 20 height 20
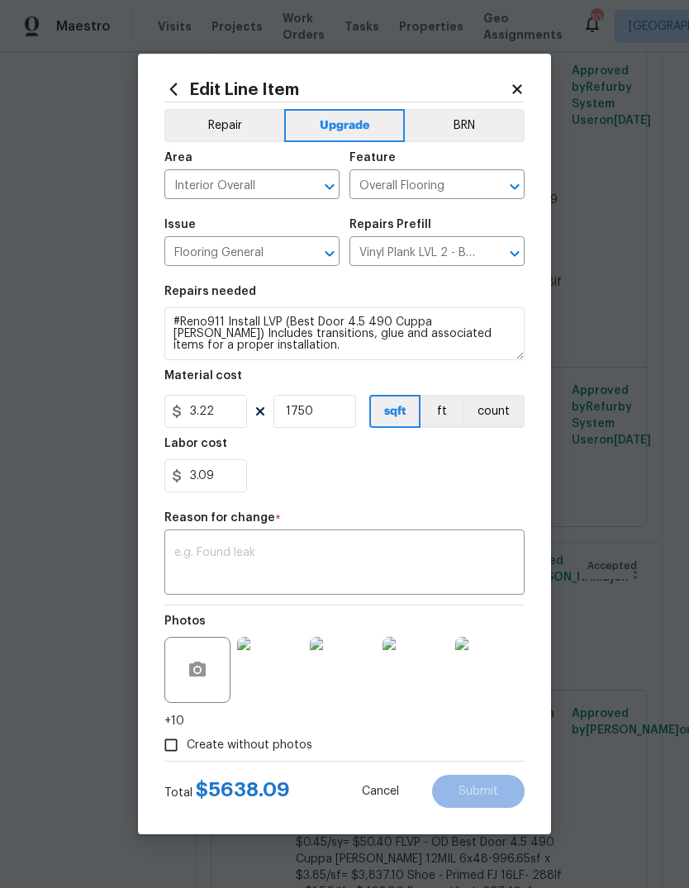
click at [235, 121] on button "Repair" at bounding box center [224, 125] width 120 height 33
click at [434, 558] on textarea at bounding box center [344, 564] width 340 height 35
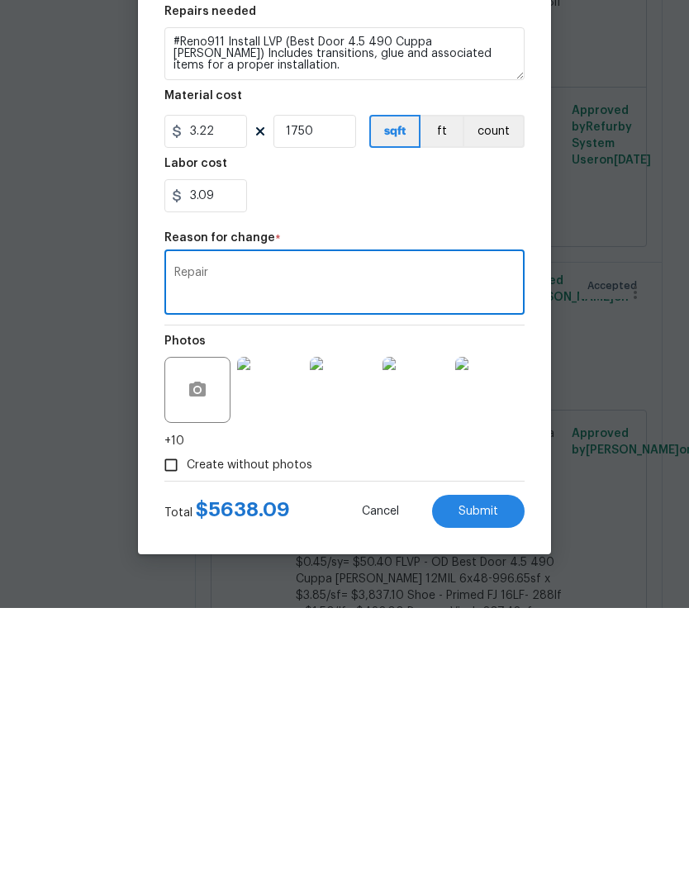
type textarea "Repair"
click at [498, 775] on button "Submit" at bounding box center [478, 791] width 92 height 33
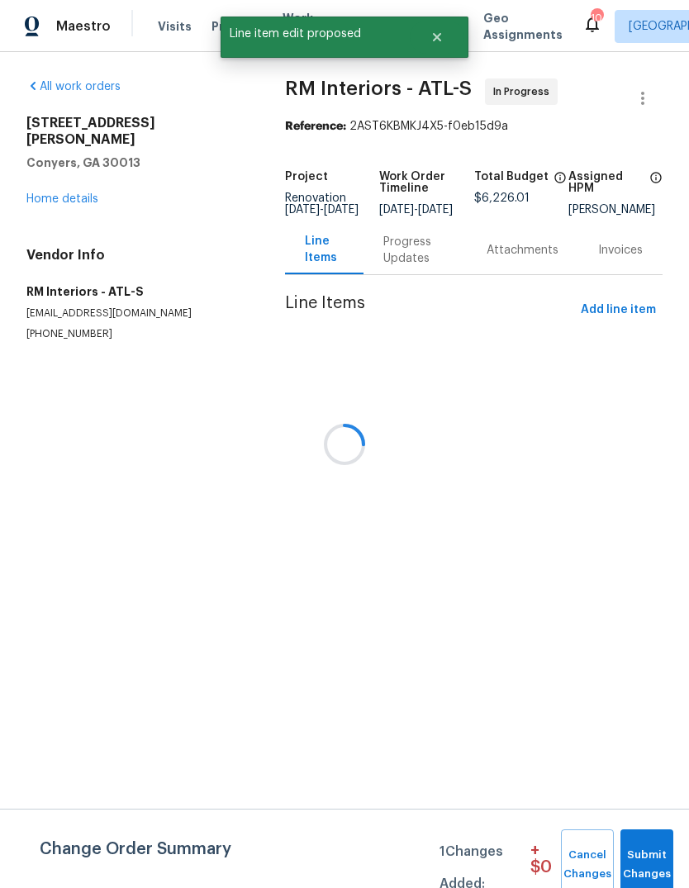
scroll to position [0, 0]
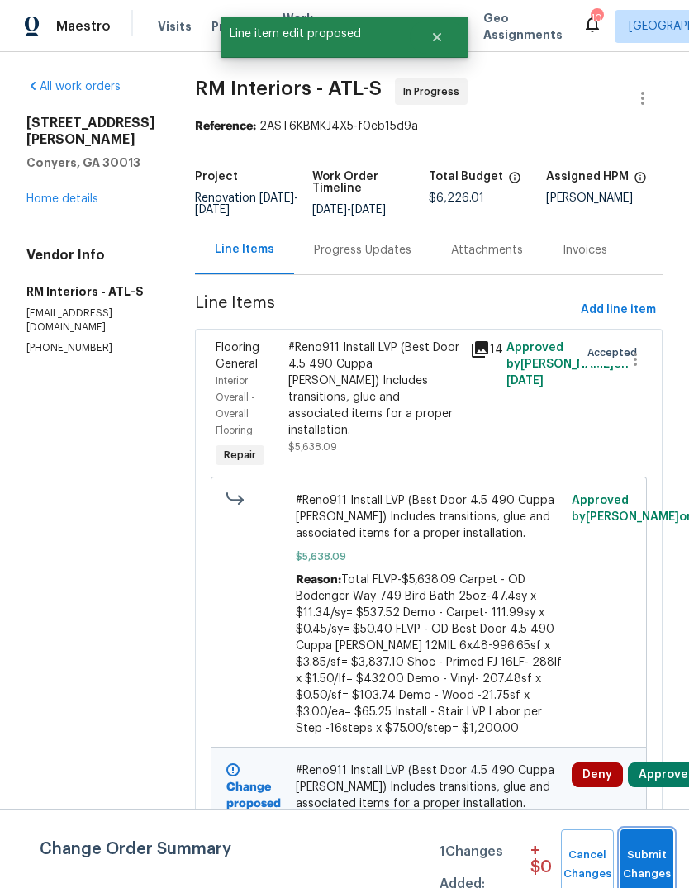
click at [659, 850] on span "Submit Changes" at bounding box center [646, 865] width 36 height 38
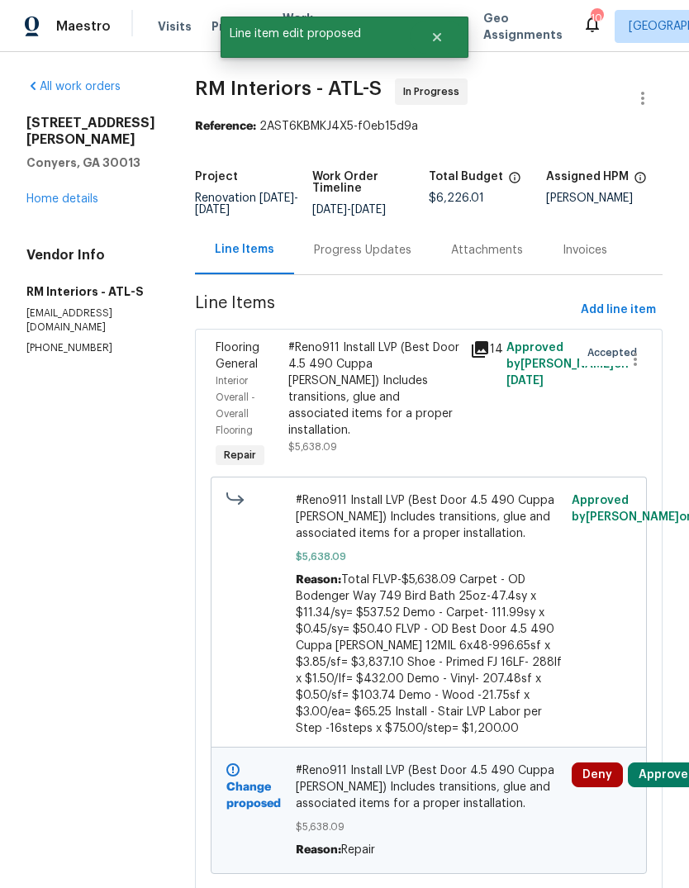
click at [70, 203] on link "Home details" at bounding box center [62, 199] width 72 height 12
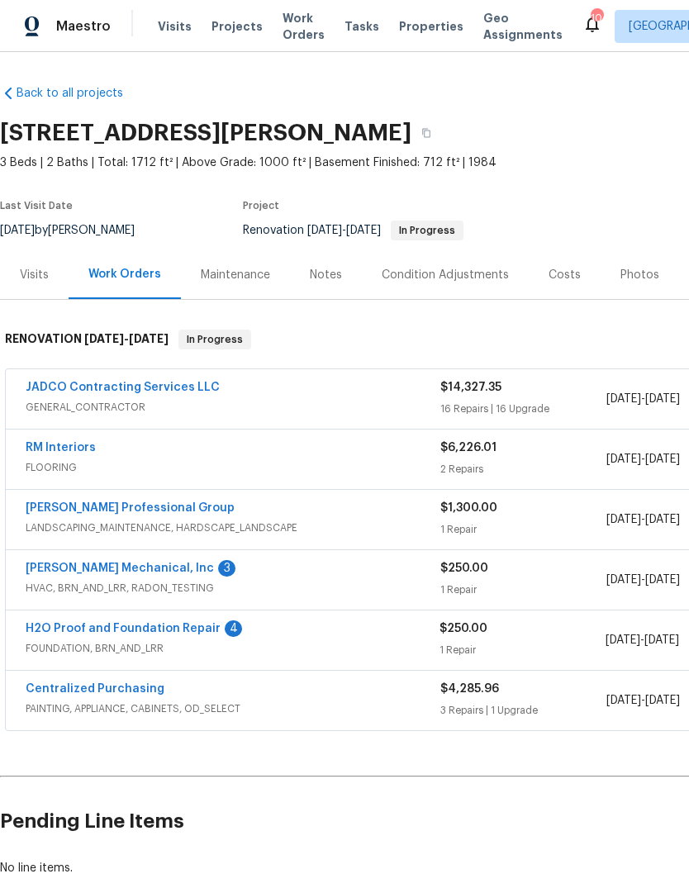
click at [70, 567] on link "[PERSON_NAME] Mechanical, Inc" at bounding box center [120, 568] width 188 height 12
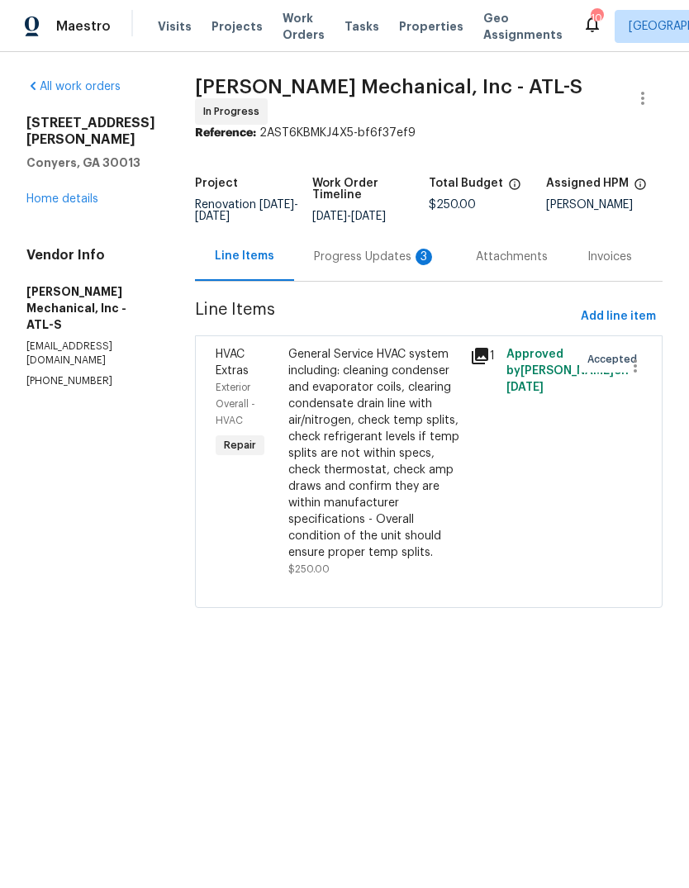
click at [381, 258] on div "Progress Updates 3" at bounding box center [375, 257] width 122 height 17
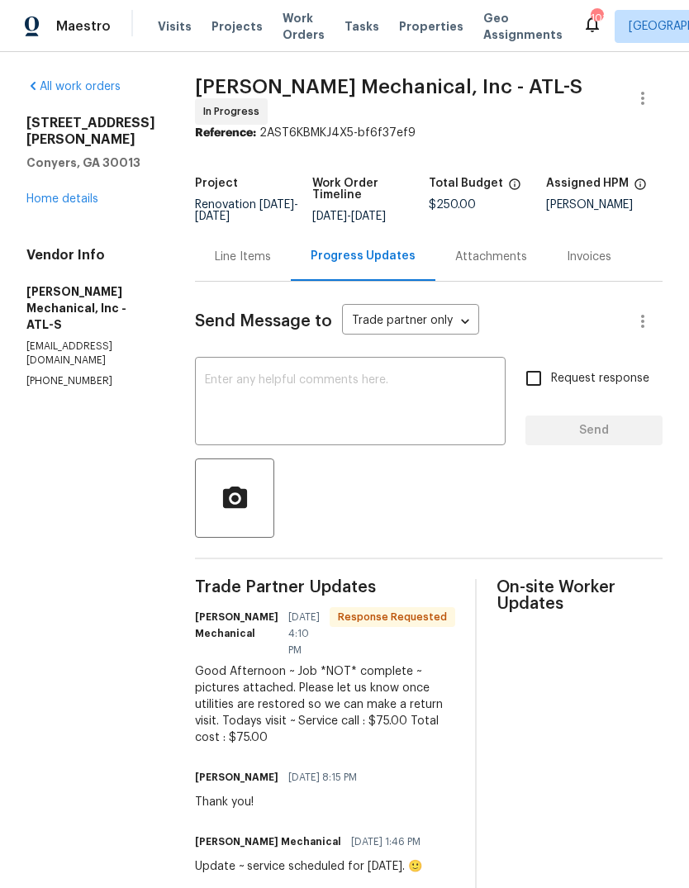
click at [470, 424] on textarea at bounding box center [350, 403] width 291 height 58
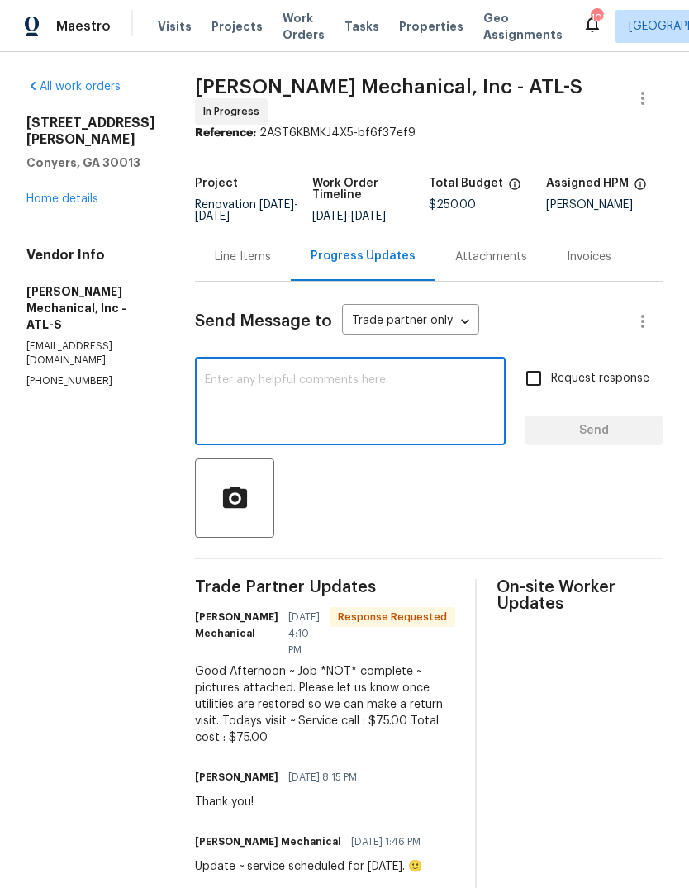
click at [71, 193] on link "Home details" at bounding box center [62, 199] width 72 height 12
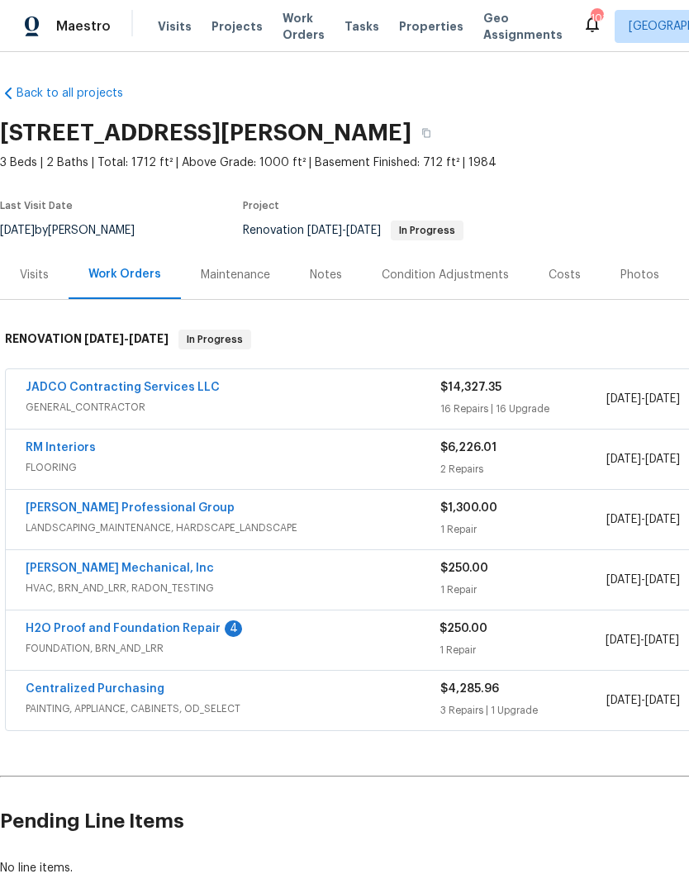
click at [68, 383] on link "JADCO Contracting Services LLC" at bounding box center [123, 388] width 194 height 12
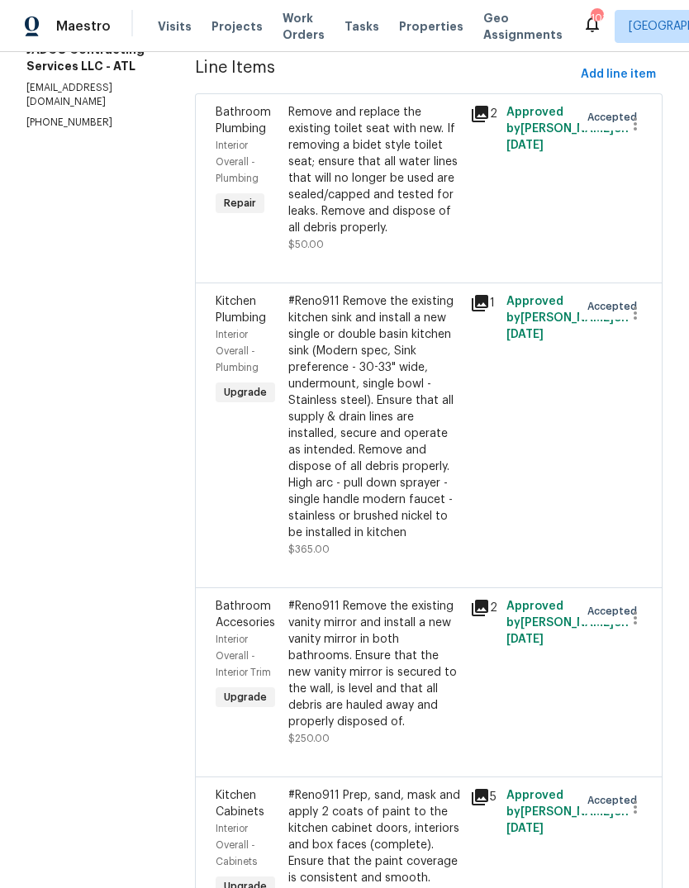
scroll to position [268, 0]
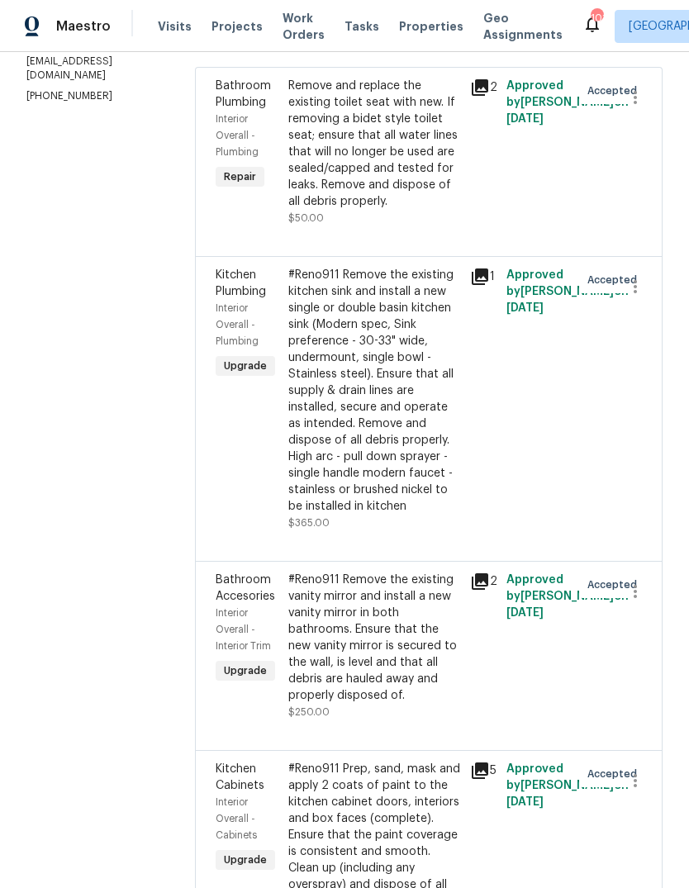
click at [412, 509] on div "#Reno911 Remove the existing kitchen sink and install a new single or double ba…" at bounding box center [374, 391] width 172 height 248
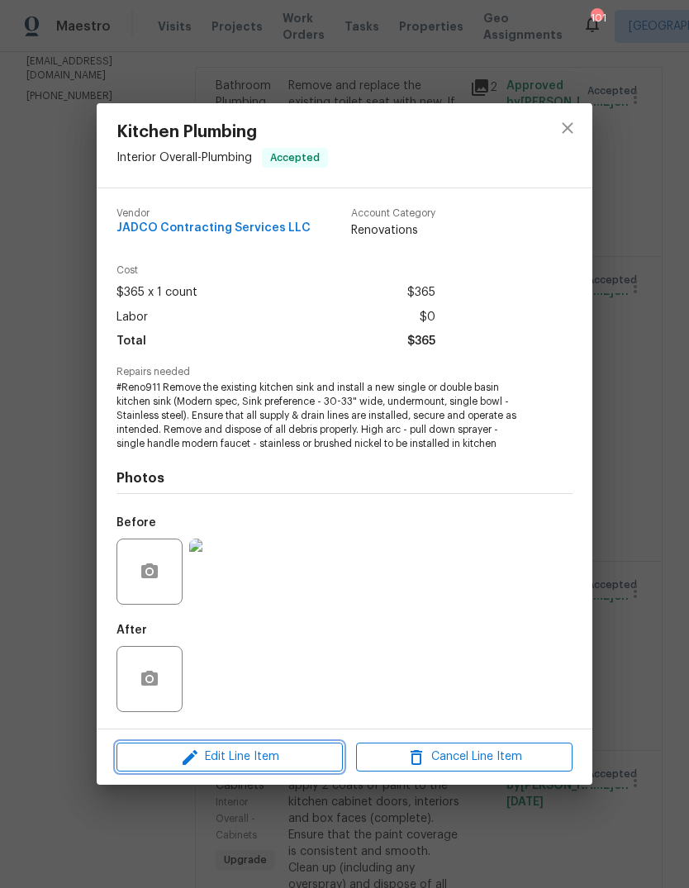
click at [187, 755] on icon "button" at bounding box center [190, 757] width 20 height 20
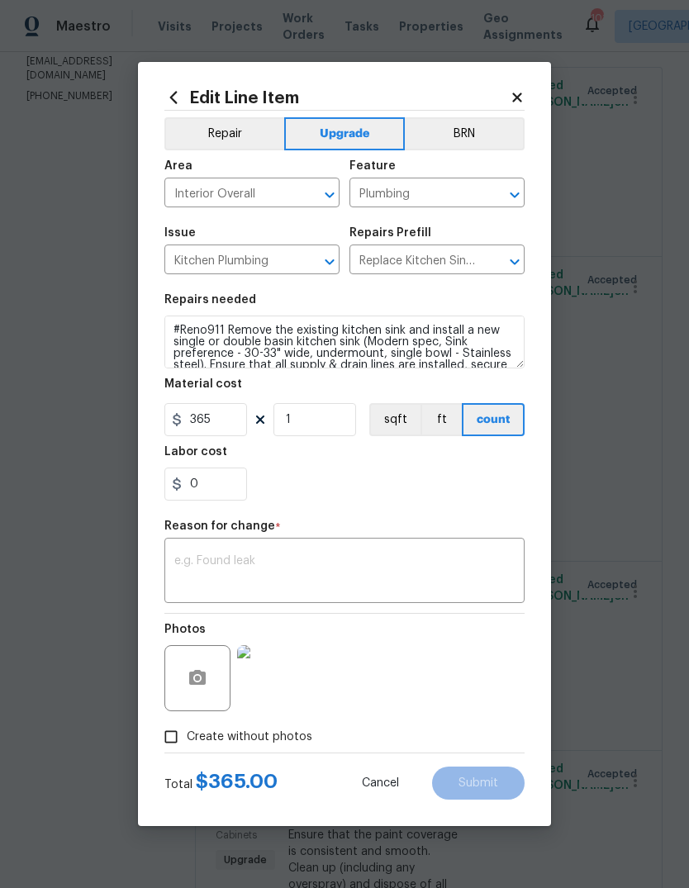
click at [249, 128] on button "Repair" at bounding box center [224, 133] width 120 height 33
click at [437, 567] on textarea at bounding box center [344, 572] width 340 height 35
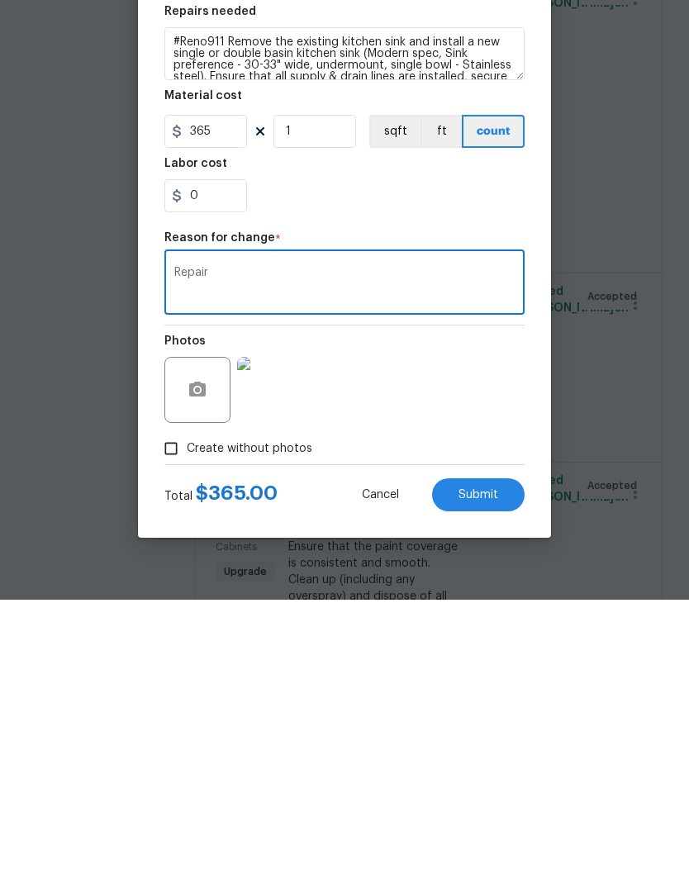
type textarea "Repair"
click at [497, 766] on button "Submit" at bounding box center [478, 782] width 92 height 33
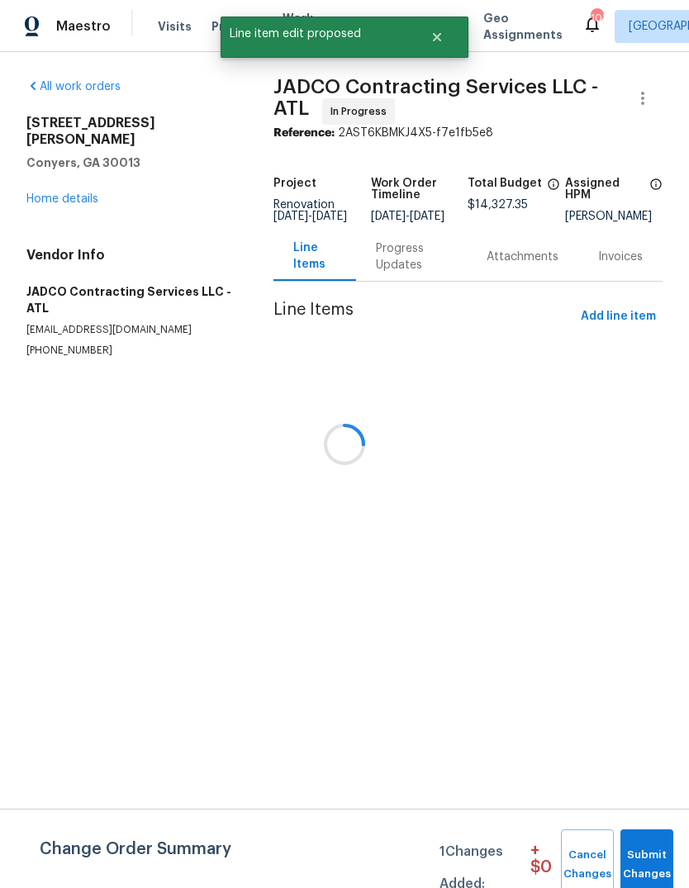
scroll to position [0, 0]
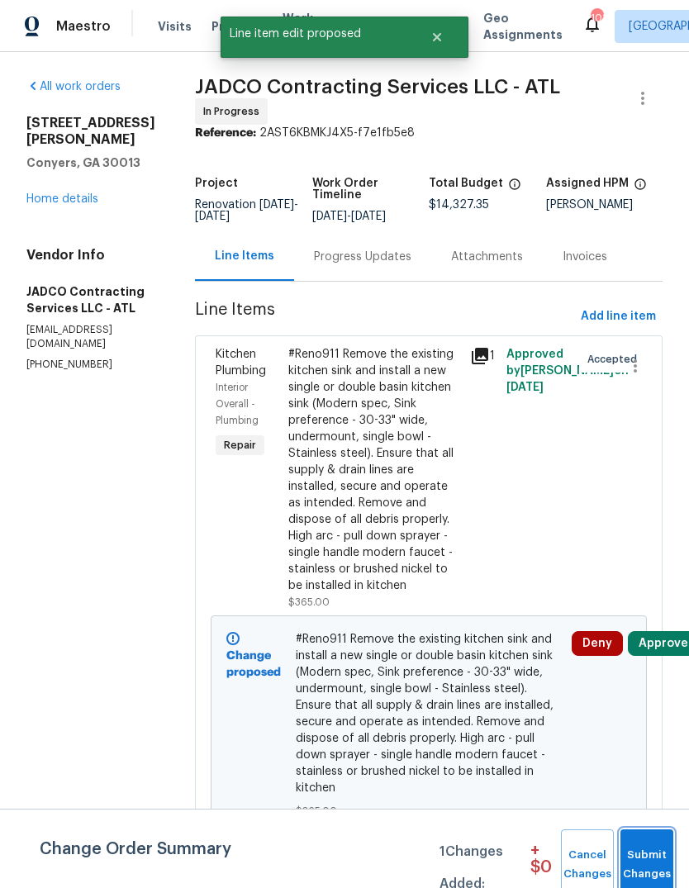
click at [642, 848] on span "Submit Changes" at bounding box center [646, 865] width 36 height 38
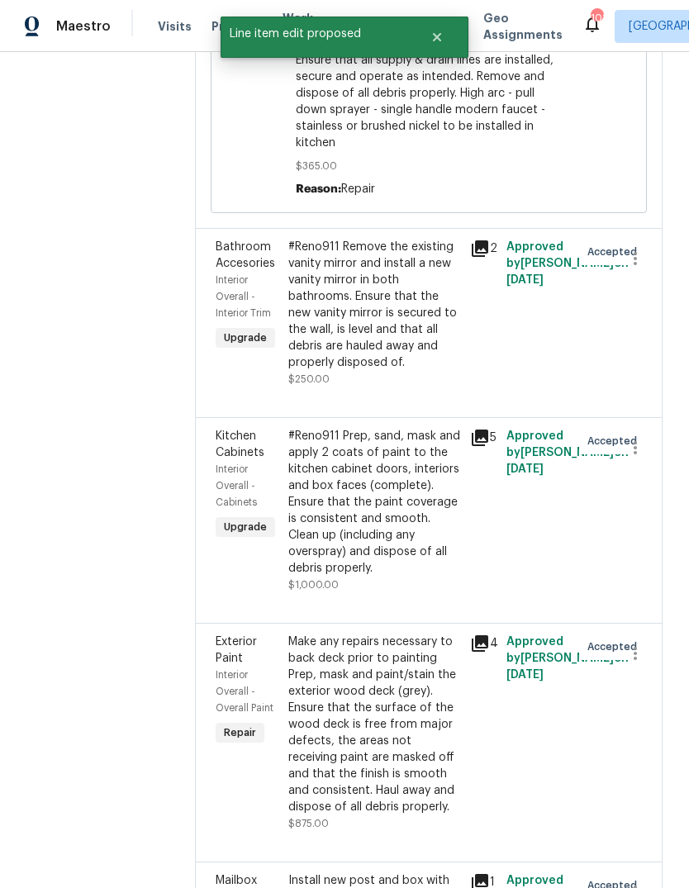
scroll to position [837, 0]
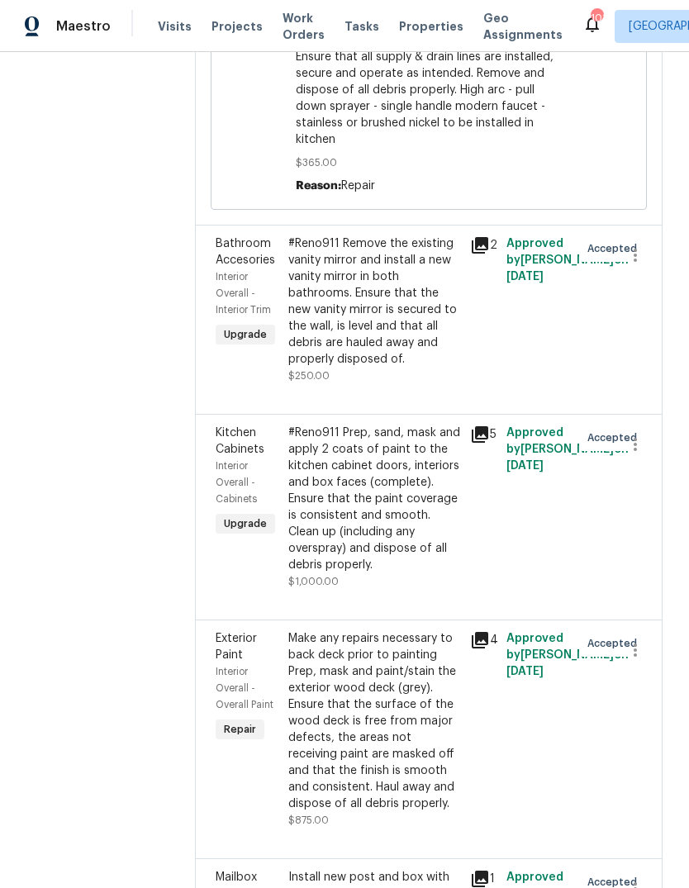
click at [420, 367] on div "#Reno911 Remove the existing vanity mirror and install a new vanity mirror in b…" at bounding box center [374, 301] width 172 height 132
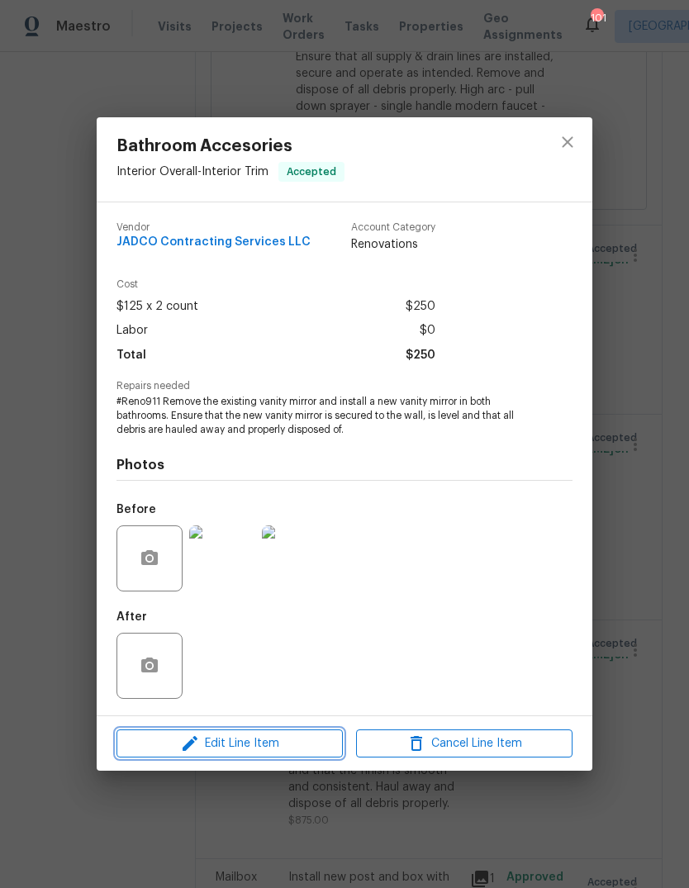
click at [201, 747] on span "Edit Line Item" at bounding box center [229, 743] width 216 height 21
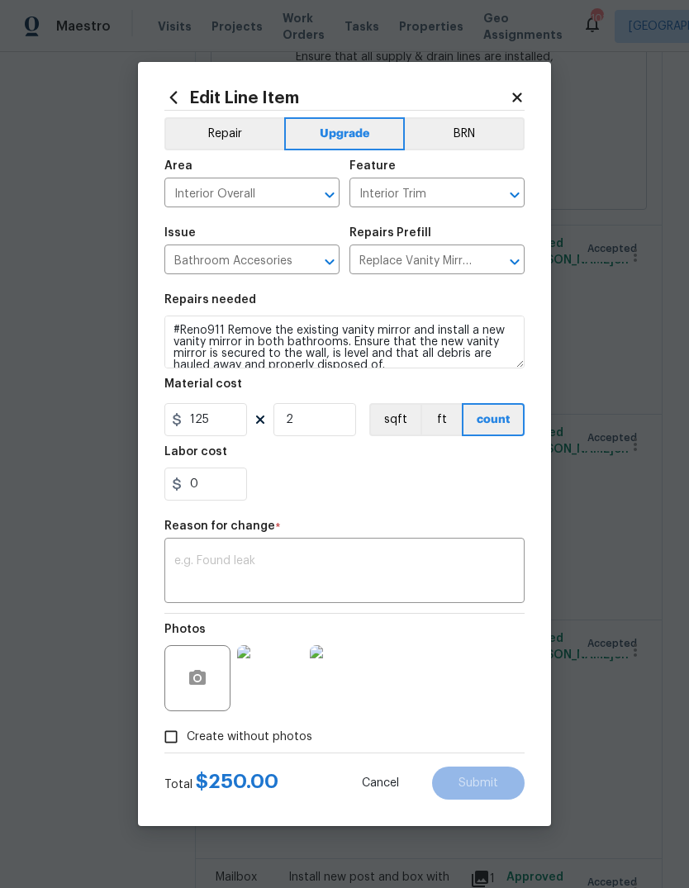
click at [232, 138] on button "Repair" at bounding box center [224, 133] width 120 height 33
click at [435, 561] on textarea at bounding box center [344, 572] width 340 height 35
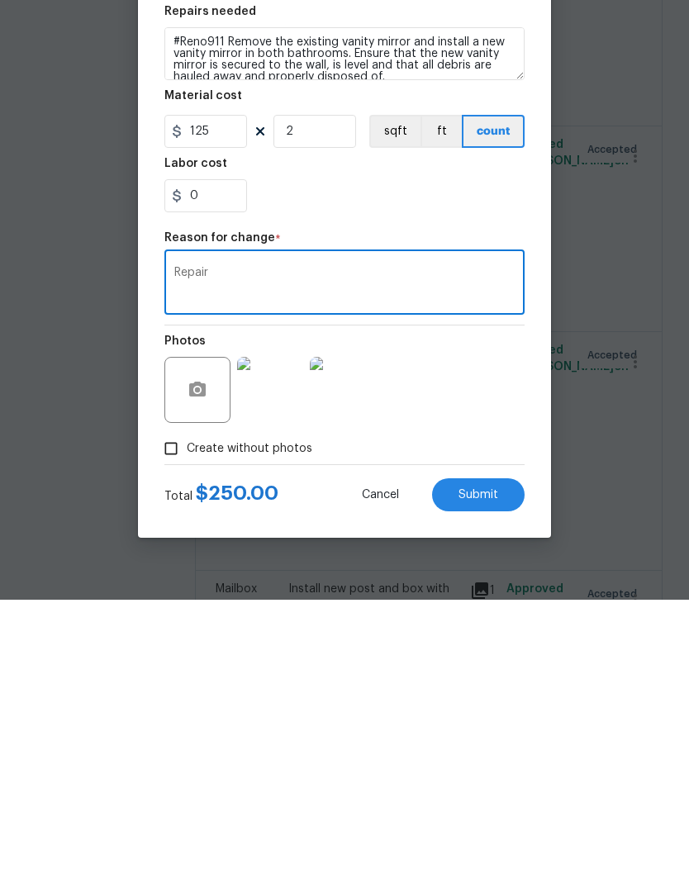
type textarea "Repair"
click at [492, 766] on button "Submit" at bounding box center [478, 782] width 92 height 33
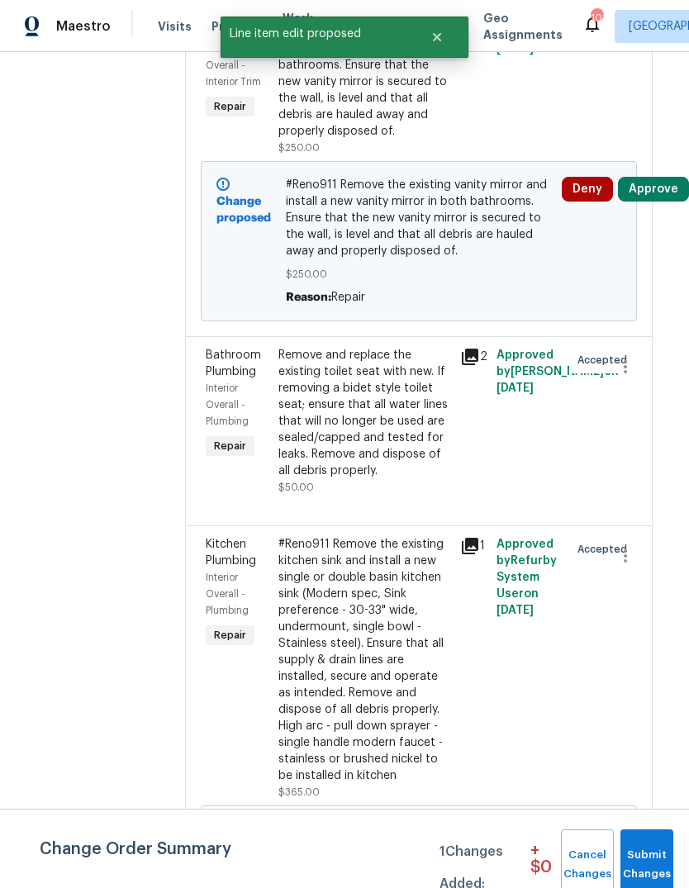
scroll to position [339, 11]
click at [652, 851] on span "Submit Changes" at bounding box center [646, 865] width 36 height 38
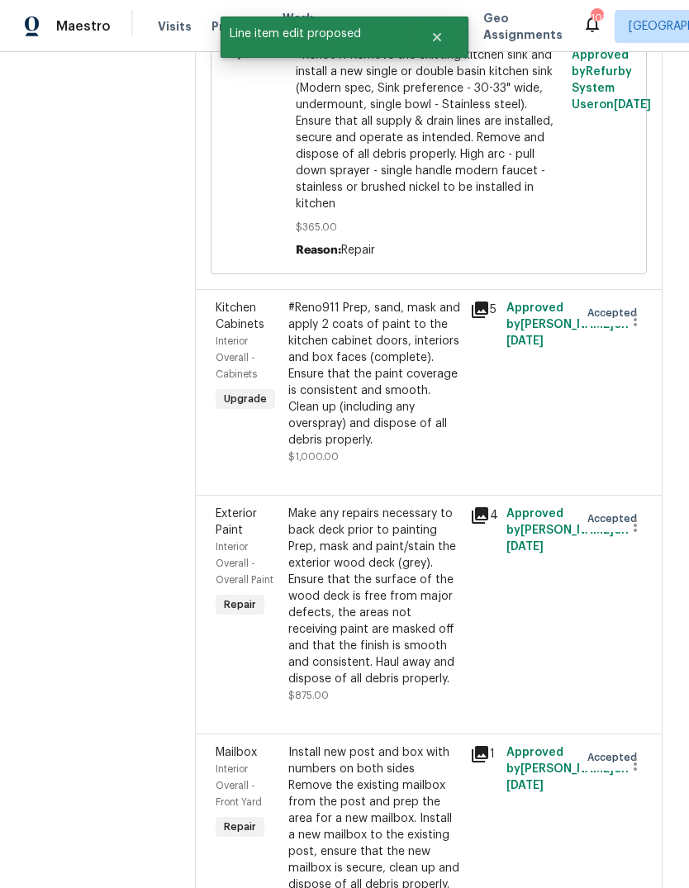
scroll to position [1136, 5]
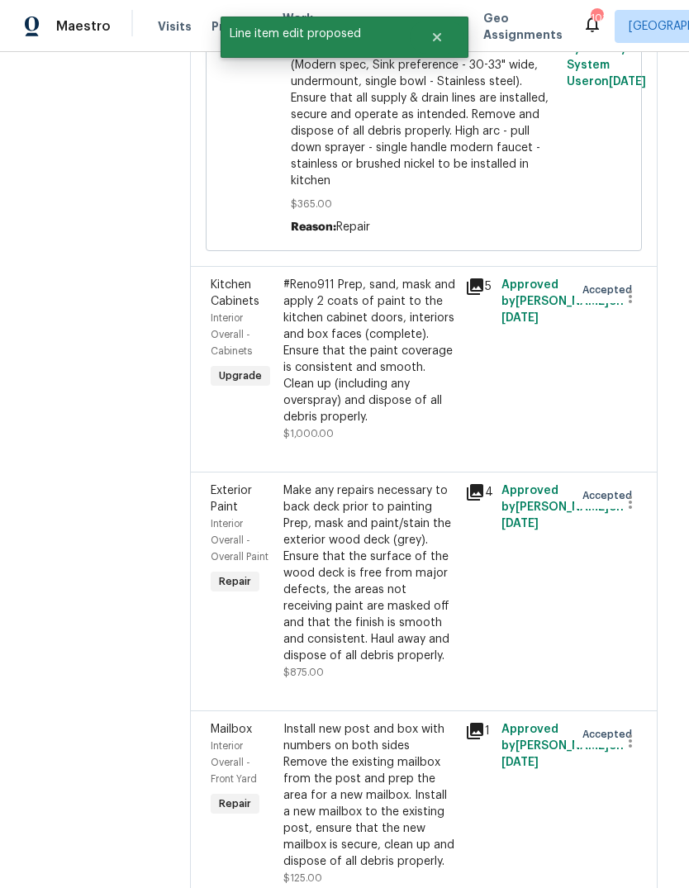
click at [412, 425] on div "#Reno911 Prep, sand, mask and apply 2 coats of paint to the kitchen cabinet doo…" at bounding box center [369, 351] width 172 height 149
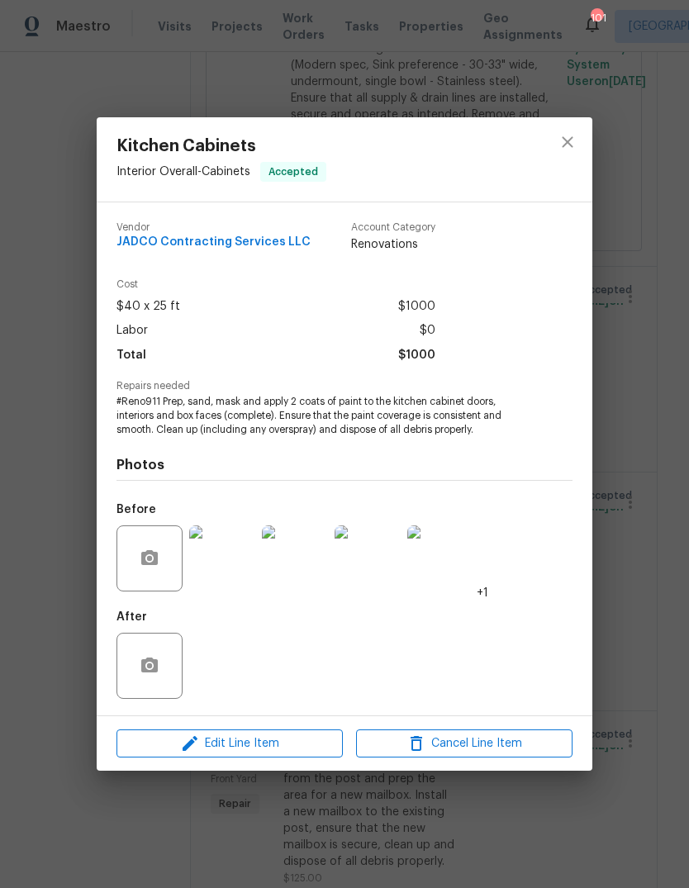
click at [194, 749] on icon "button" at bounding box center [190, 743] width 20 height 20
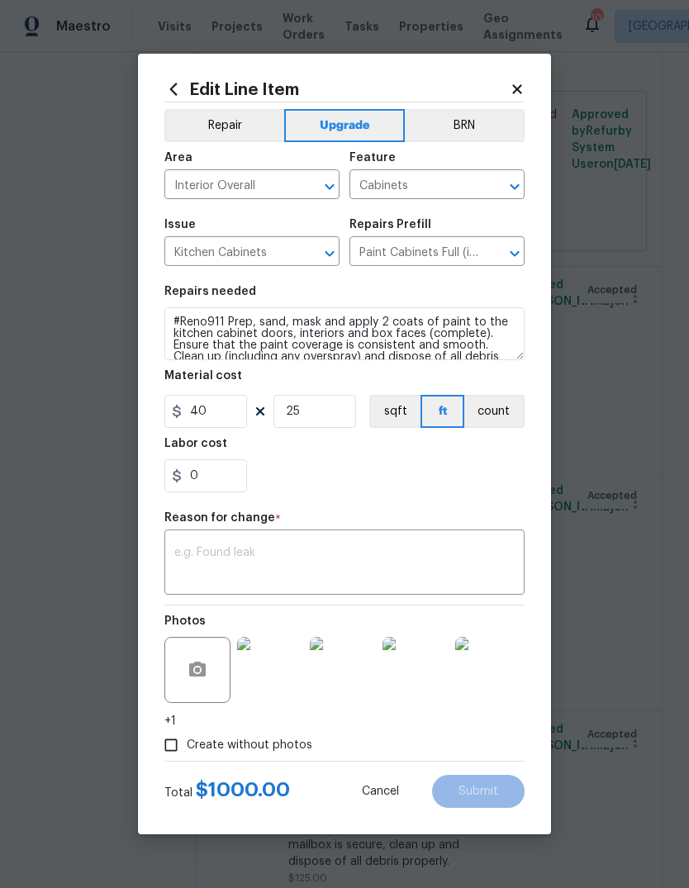
click at [246, 121] on button "Repair" at bounding box center [224, 125] width 120 height 33
click at [391, 557] on textarea at bounding box center [344, 564] width 340 height 35
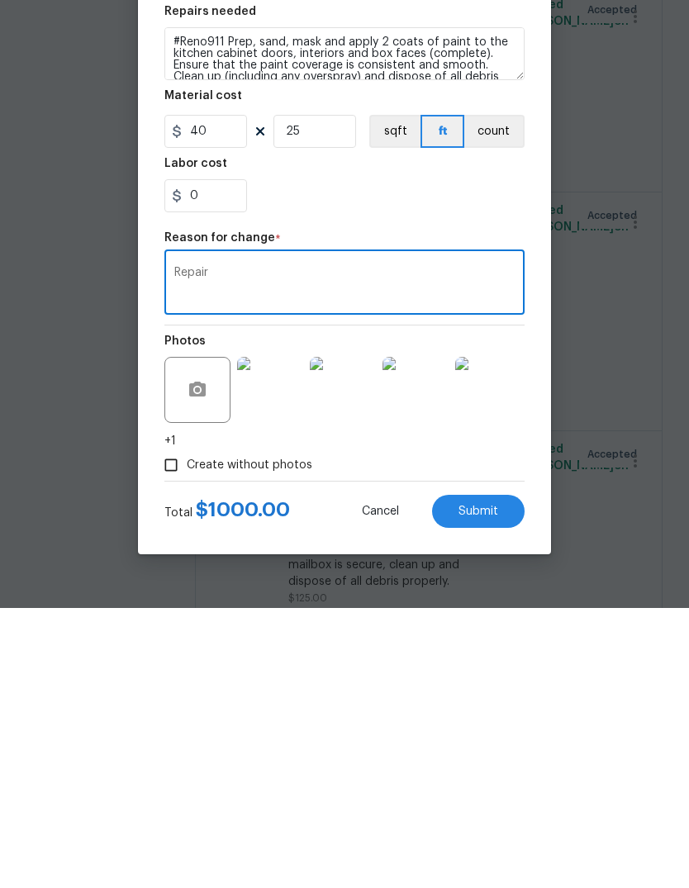
type textarea "Repair"
click at [496, 785] on span "Submit" at bounding box center [478, 791] width 40 height 12
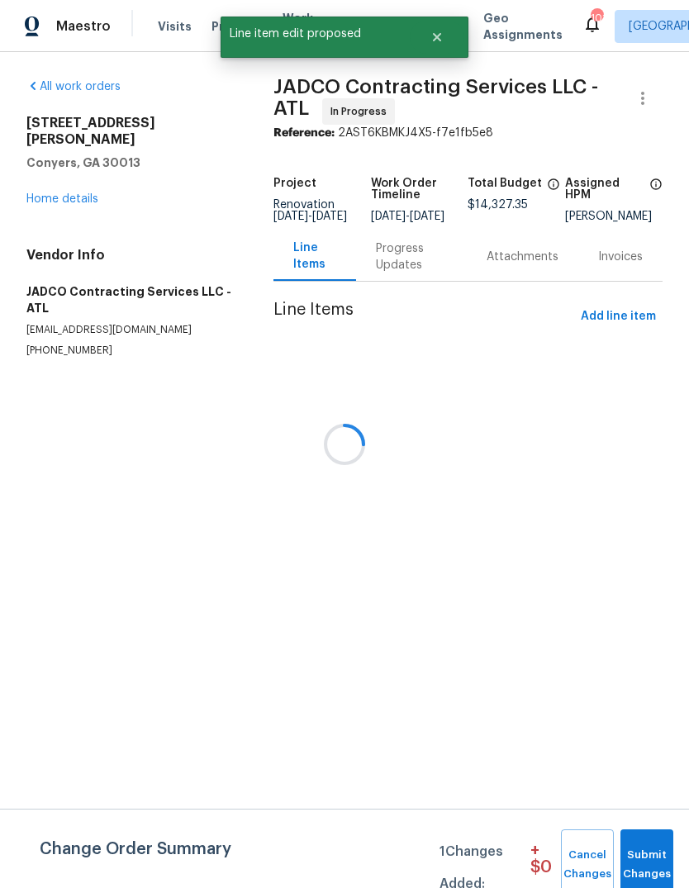
scroll to position [0, 0]
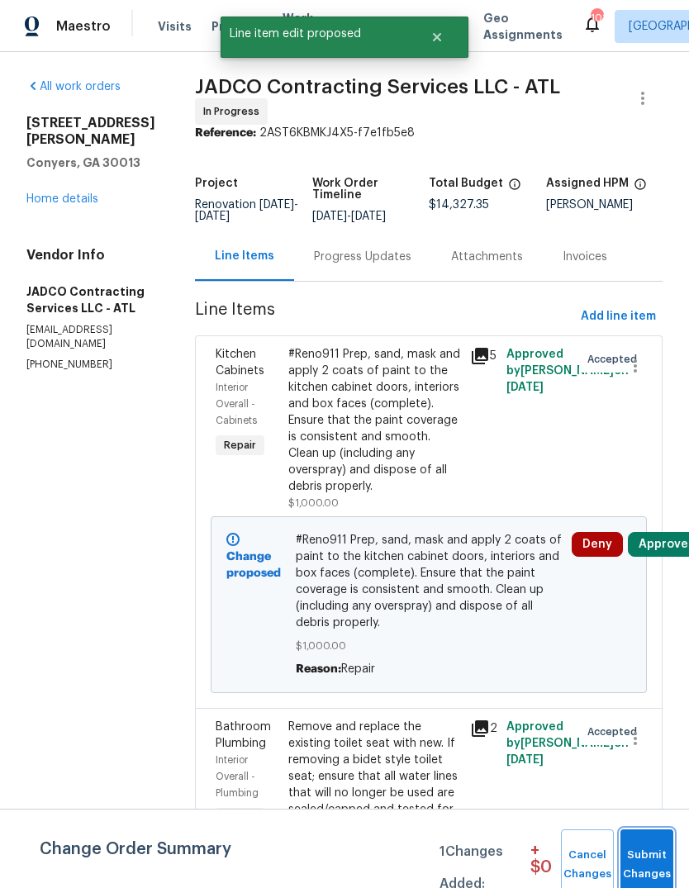
click at [657, 854] on span "Submit Changes" at bounding box center [646, 865] width 36 height 38
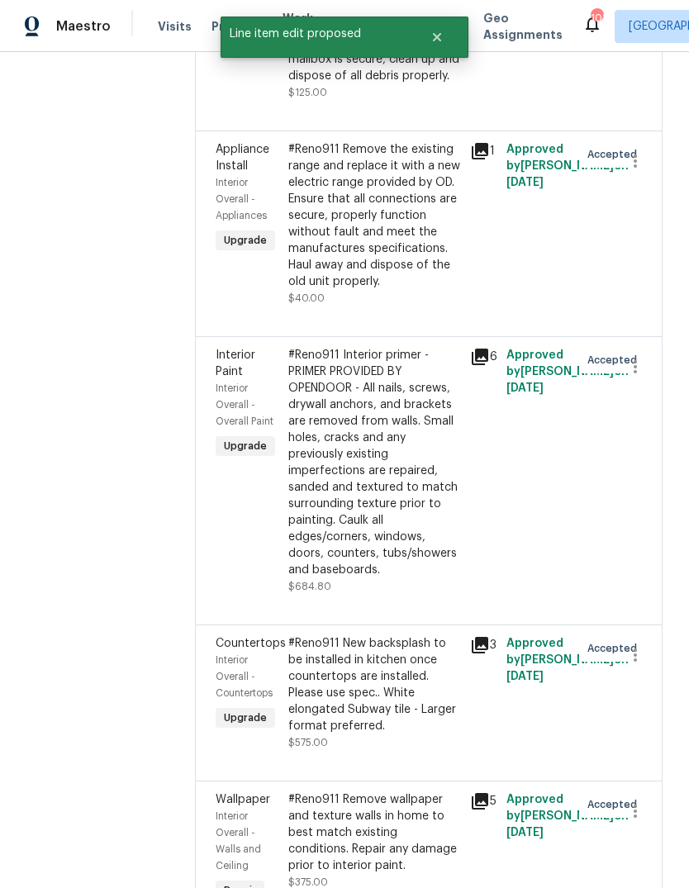
scroll to position [2102, 0]
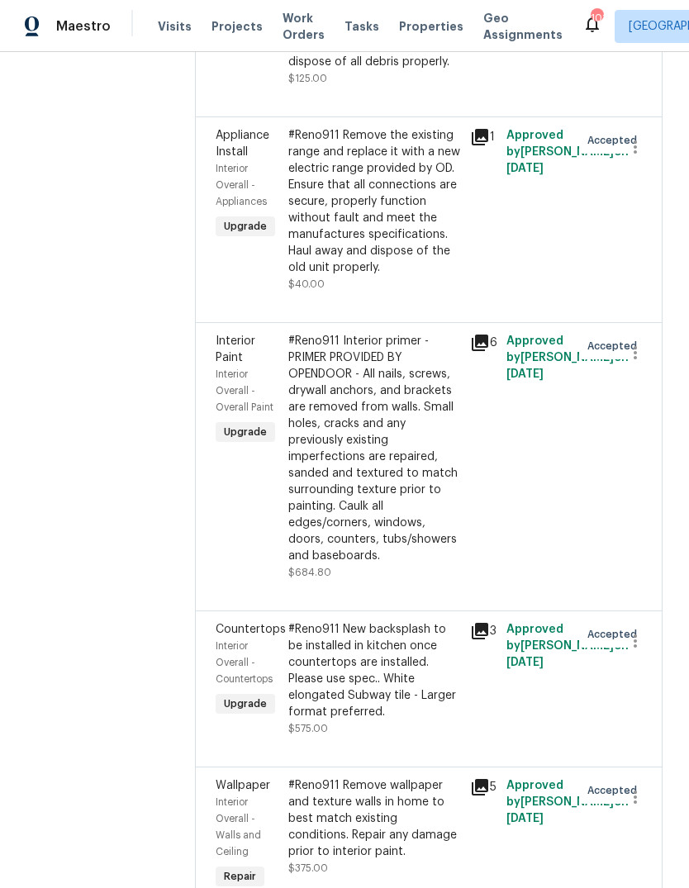
click at [403, 276] on div "#Reno911 Remove the existing range and replace it with a new electric range pro…" at bounding box center [374, 201] width 172 height 149
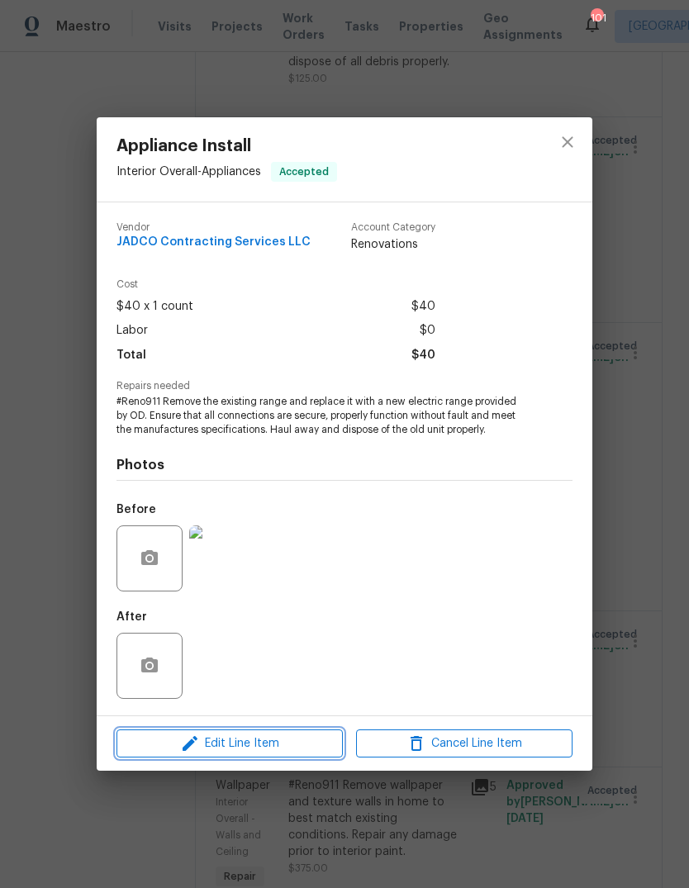
click at [208, 742] on span "Edit Line Item" at bounding box center [229, 743] width 216 height 21
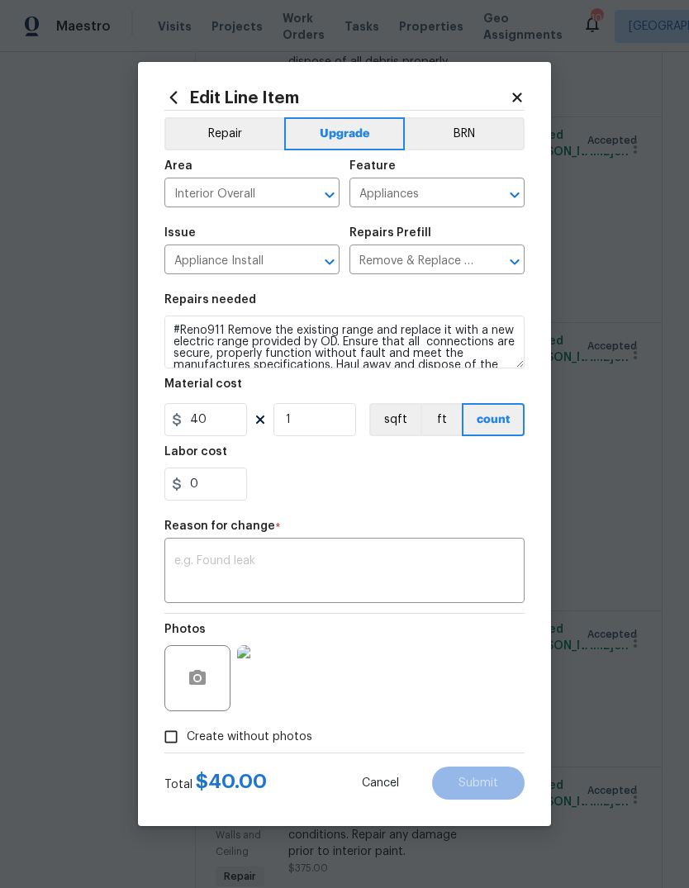
click at [238, 135] on button "Repair" at bounding box center [224, 133] width 120 height 33
click at [442, 576] on textarea at bounding box center [344, 572] width 340 height 35
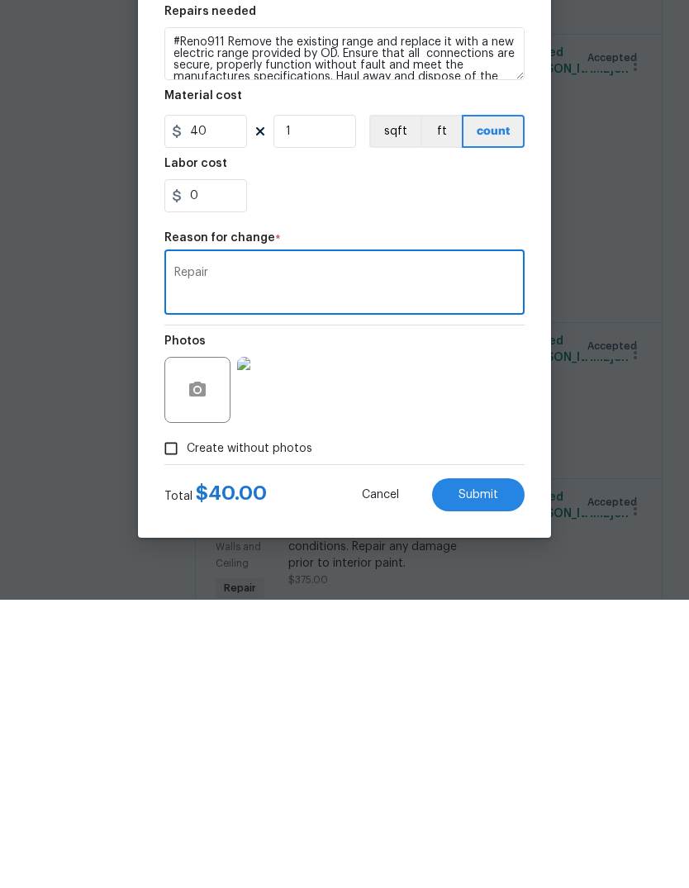
type textarea "Repair"
click at [505, 766] on button "Submit" at bounding box center [478, 782] width 92 height 33
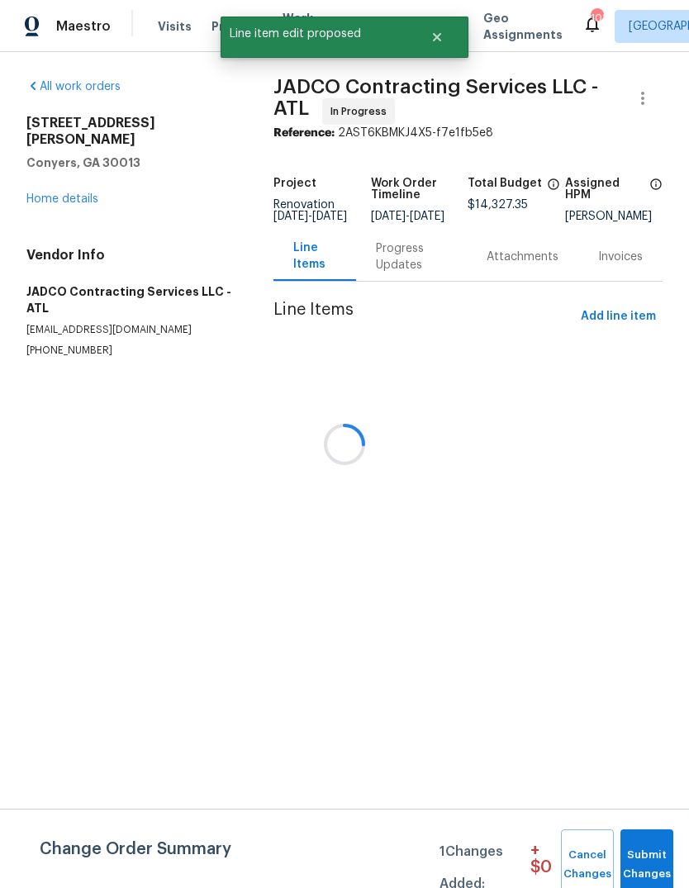
scroll to position [0, 0]
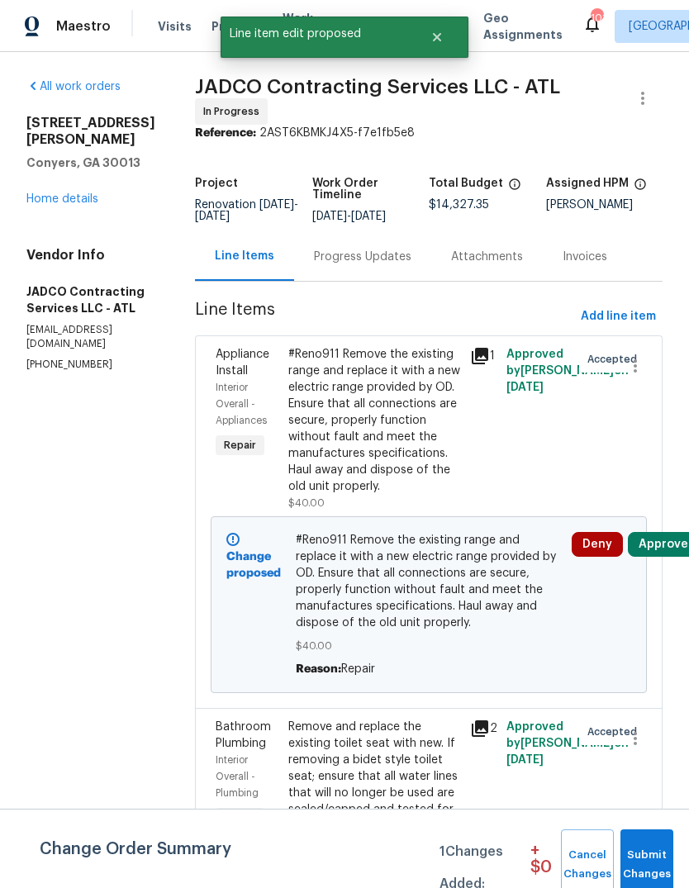
click at [652, 847] on span "Submit Changes" at bounding box center [646, 865] width 36 height 38
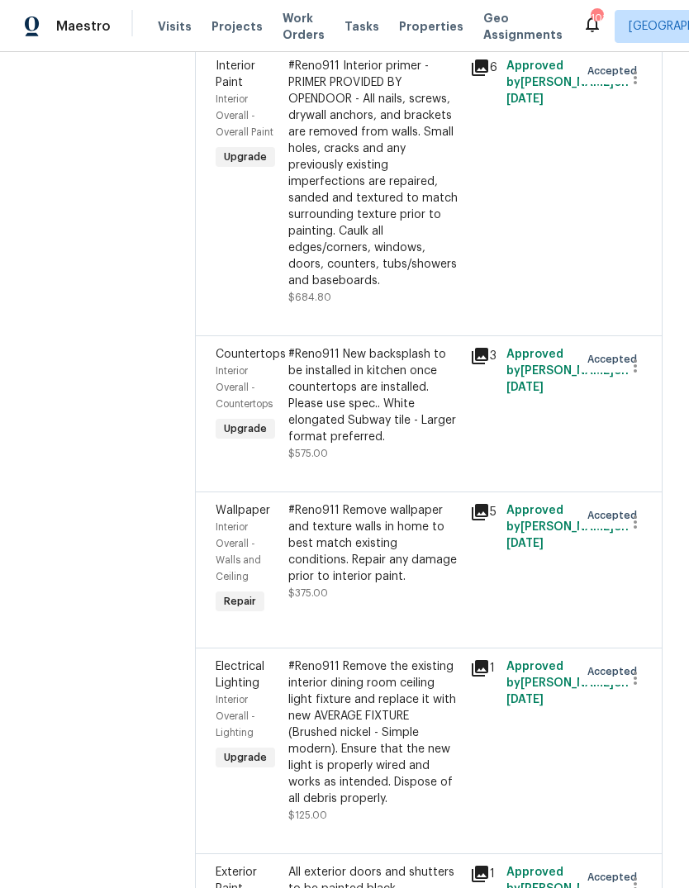
scroll to position [2554, 0]
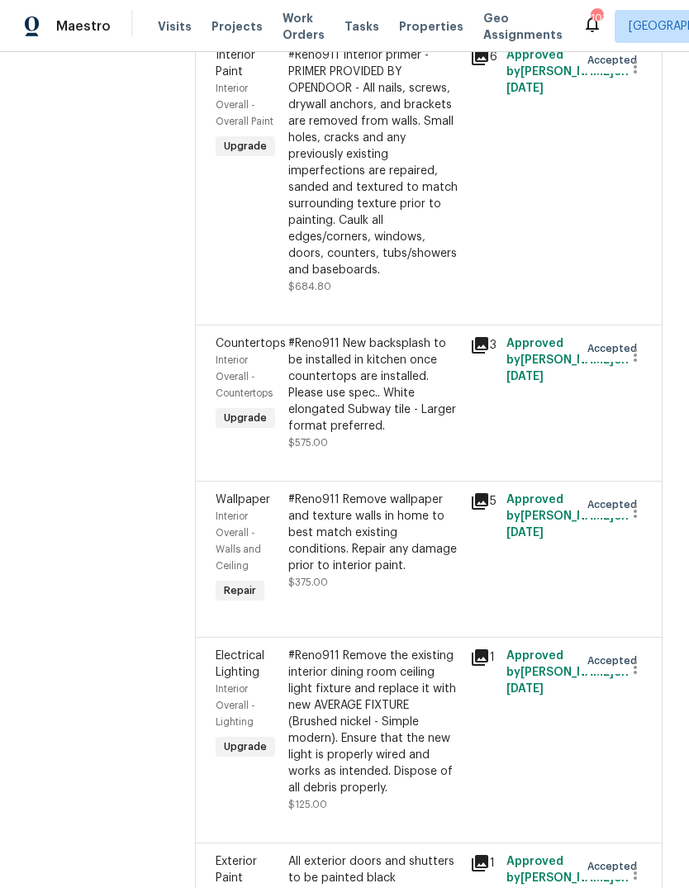
click at [395, 278] on div "#Reno911 Interior primer - PRIMER PROVIDED BY OPENDOOR - All nails, screws, dry…" at bounding box center [374, 162] width 172 height 231
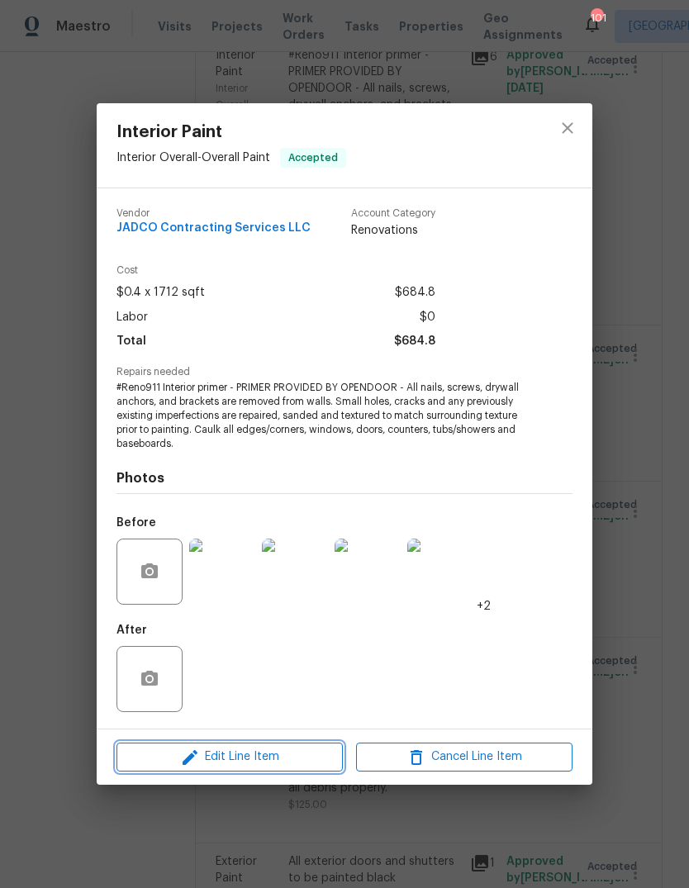
click at [304, 767] on span "Edit Line Item" at bounding box center [229, 757] width 216 height 21
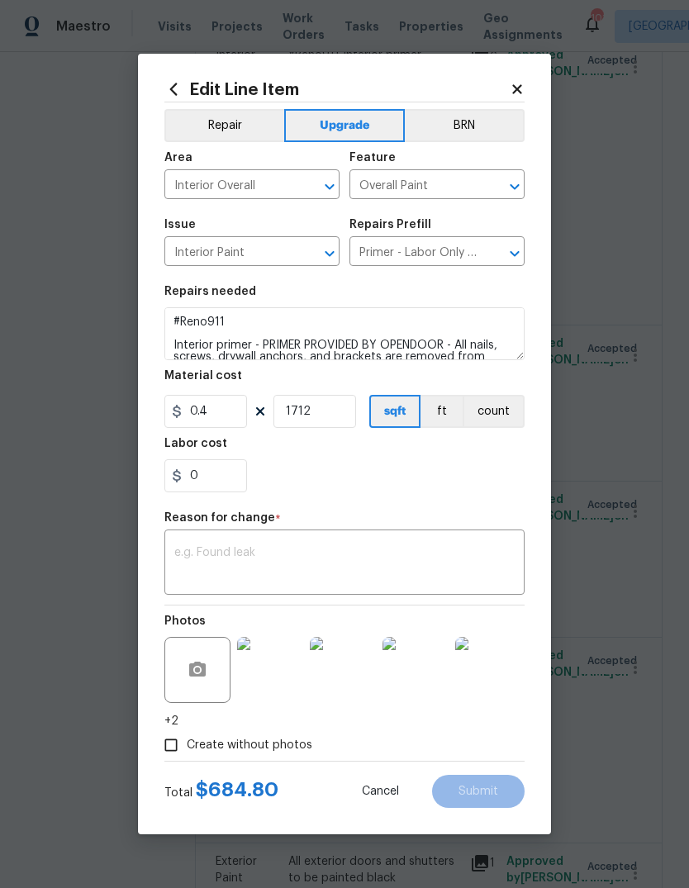
click at [221, 127] on button "Repair" at bounding box center [224, 125] width 120 height 33
click at [378, 566] on textarea at bounding box center [344, 564] width 340 height 35
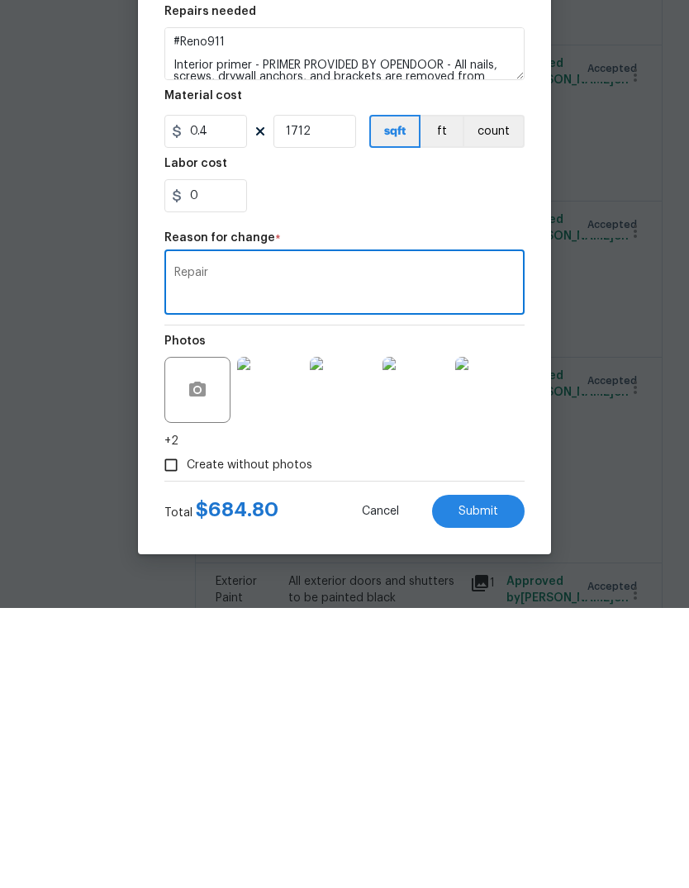
type textarea "Repair"
click at [497, 785] on span "Submit" at bounding box center [478, 791] width 40 height 12
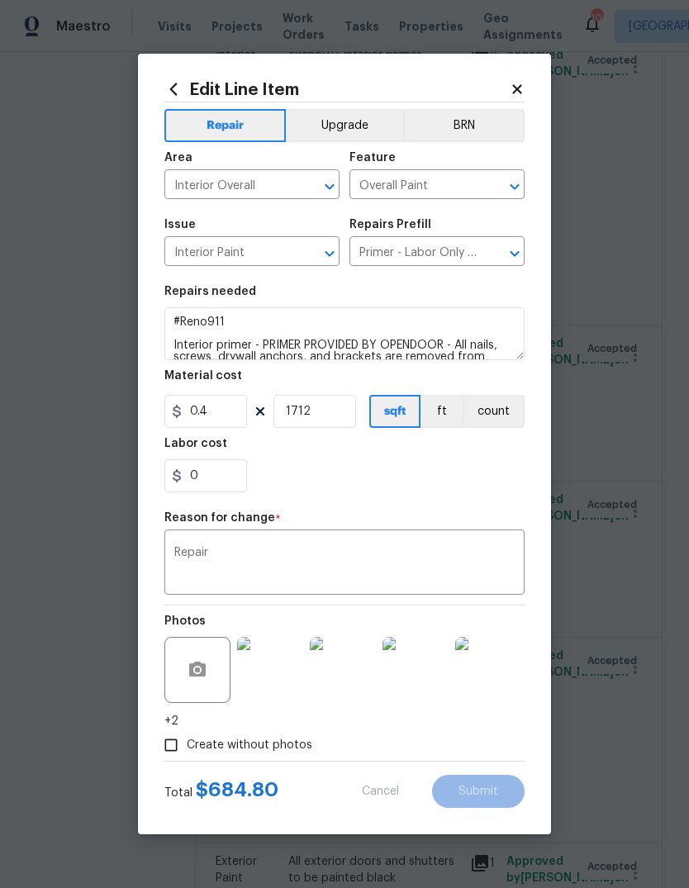
scroll to position [0, 0]
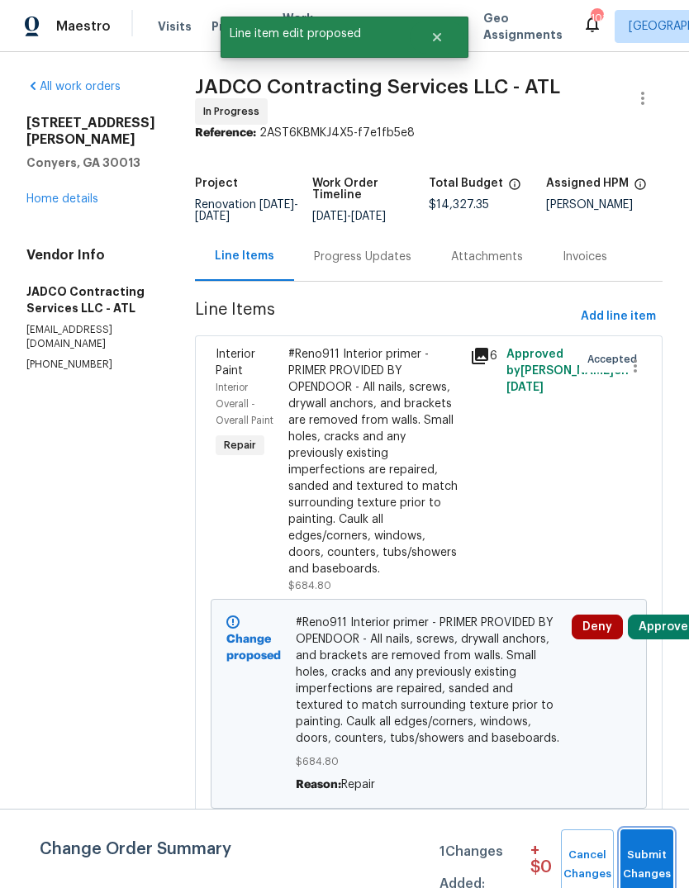
click at [665, 854] on span "Submit Changes" at bounding box center [646, 865] width 36 height 38
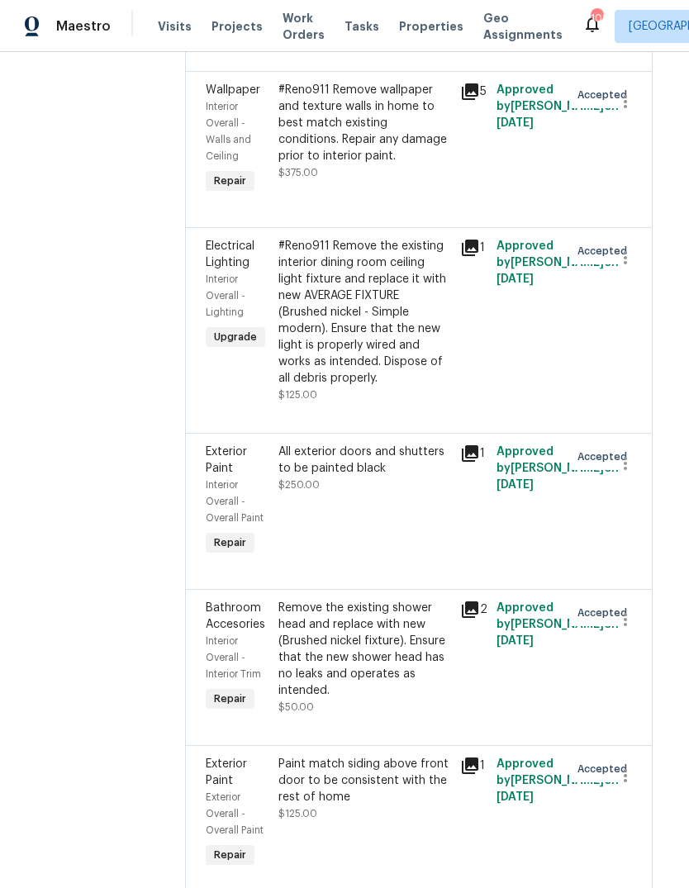
scroll to position [3164, 13]
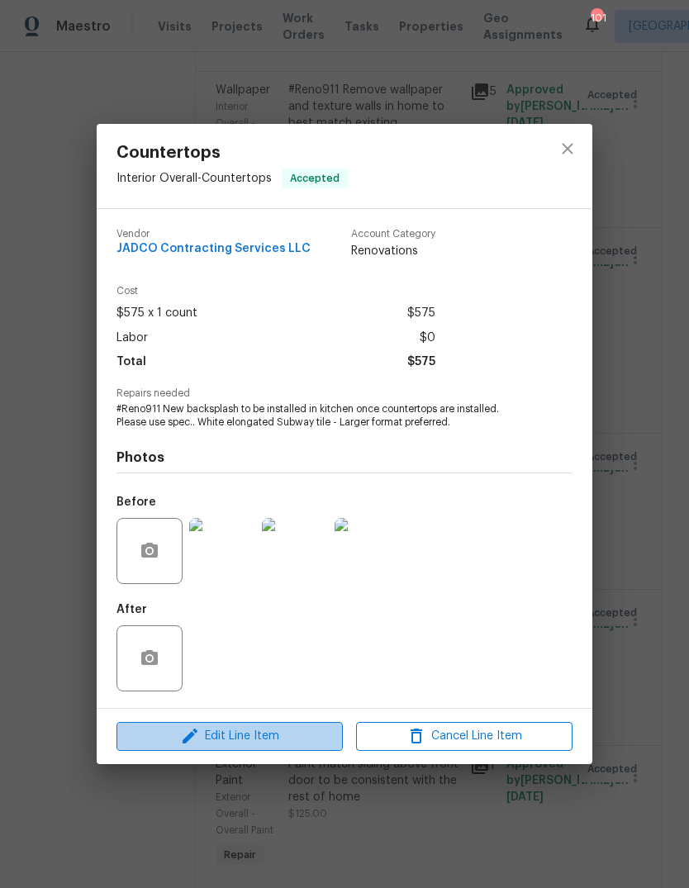
click at [297, 744] on span "Edit Line Item" at bounding box center [229, 736] width 216 height 21
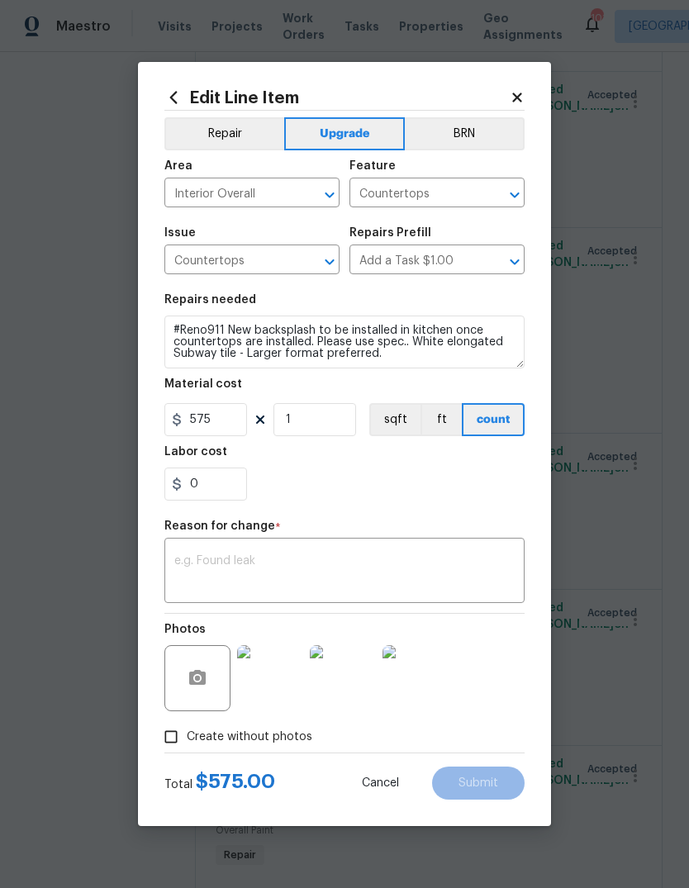
click at [230, 133] on button "Repair" at bounding box center [224, 133] width 120 height 33
click at [363, 568] on textarea at bounding box center [344, 572] width 340 height 35
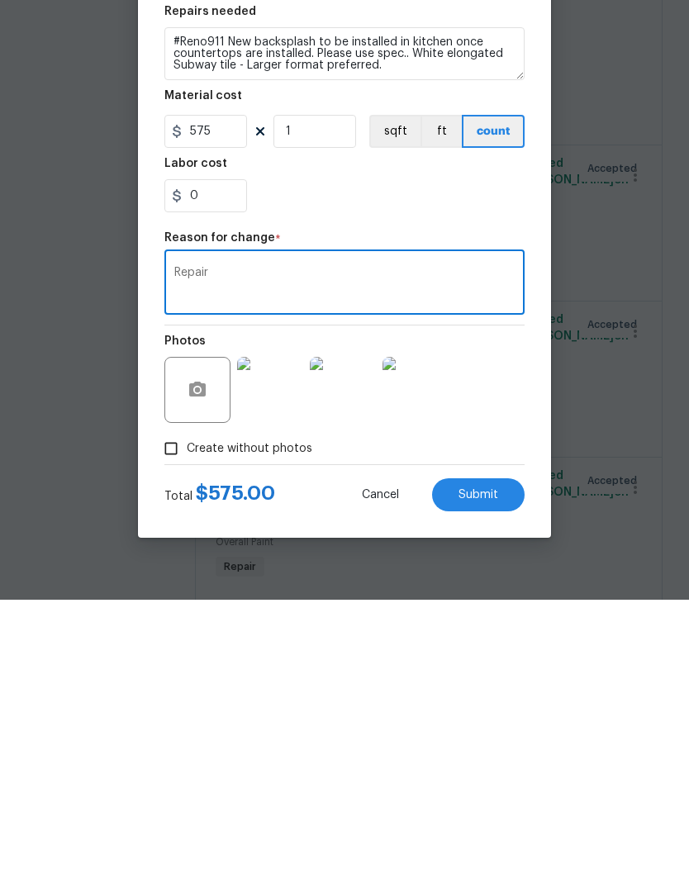
type textarea "Repair"
click at [502, 766] on button "Submit" at bounding box center [478, 782] width 92 height 33
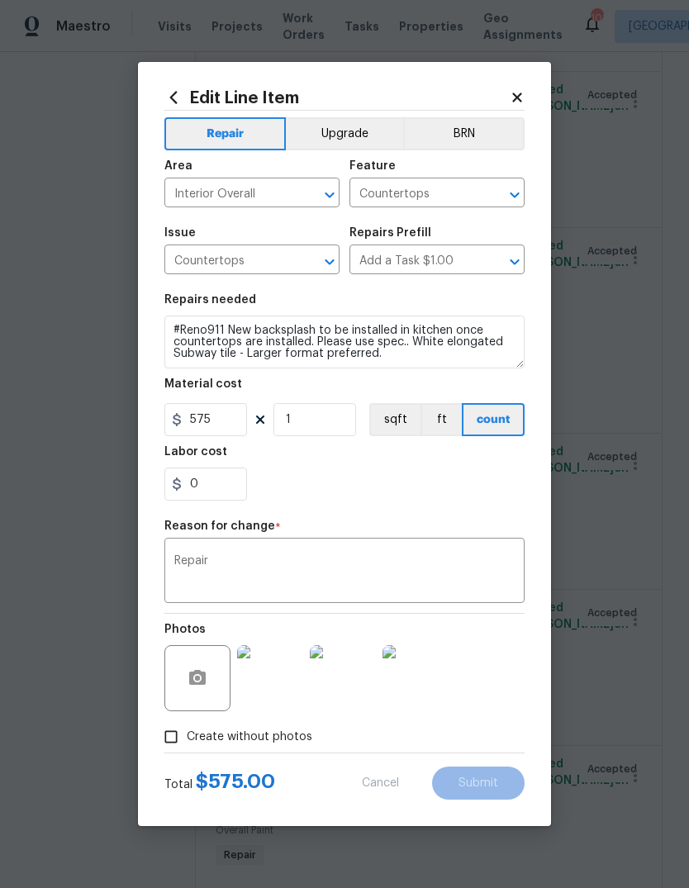
scroll to position [0, 0]
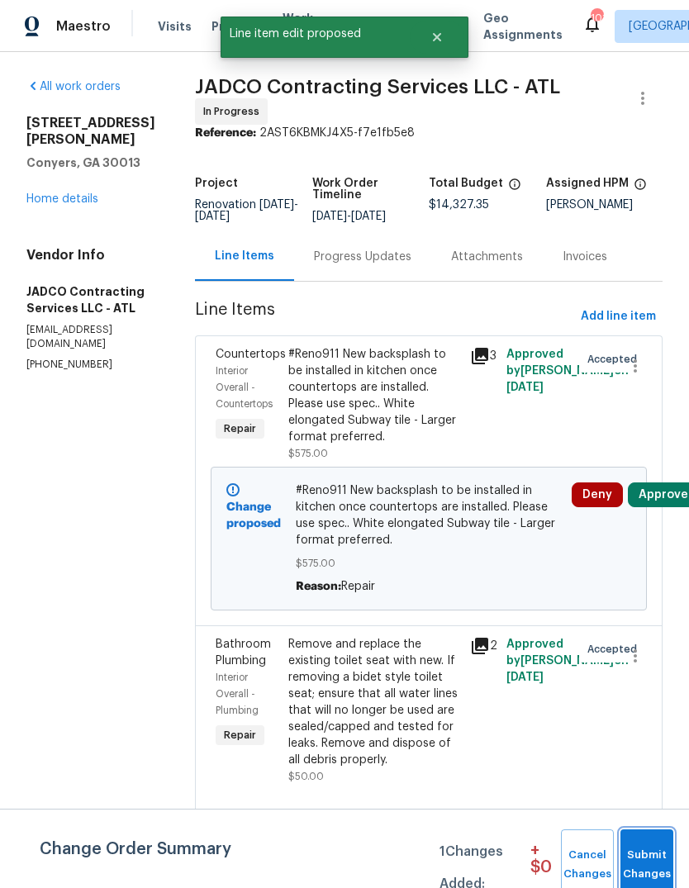
click at [657, 855] on span "Submit Changes" at bounding box center [646, 865] width 36 height 38
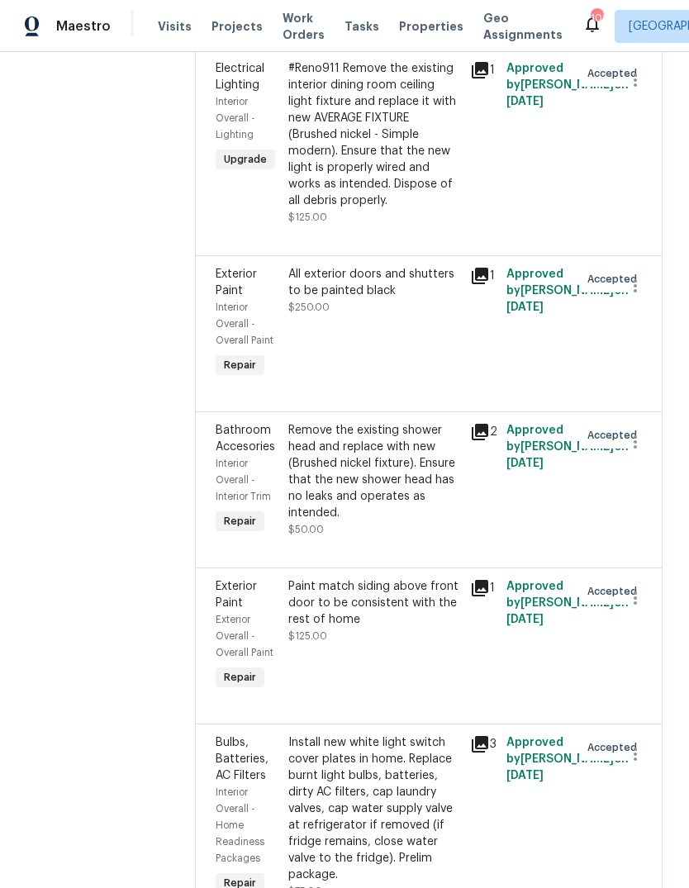
scroll to position [3482, 0]
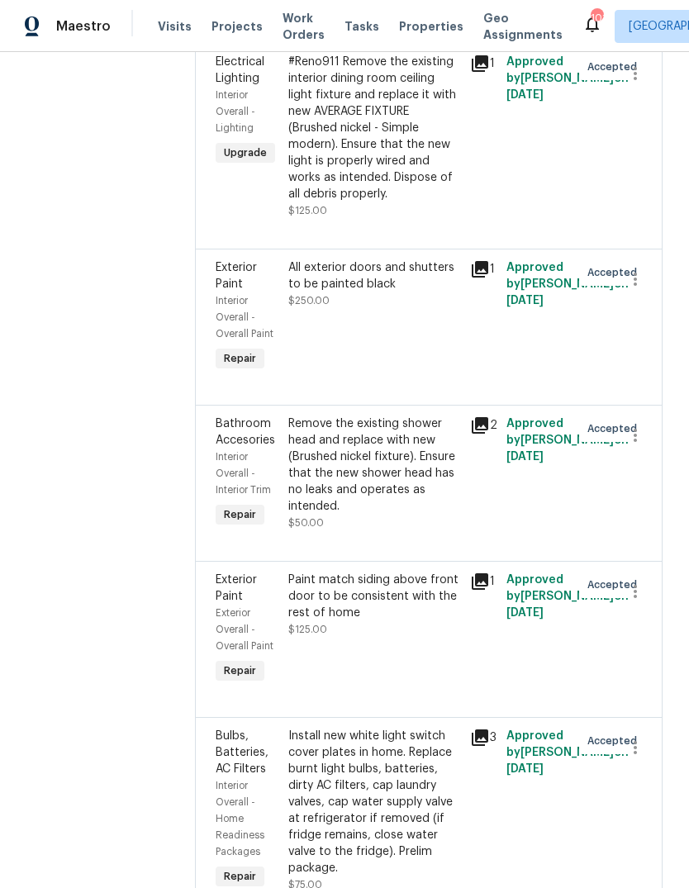
click at [421, 202] on div "#Reno911 Remove the existing interior dining room ceiling light fixture and rep…" at bounding box center [374, 128] width 172 height 149
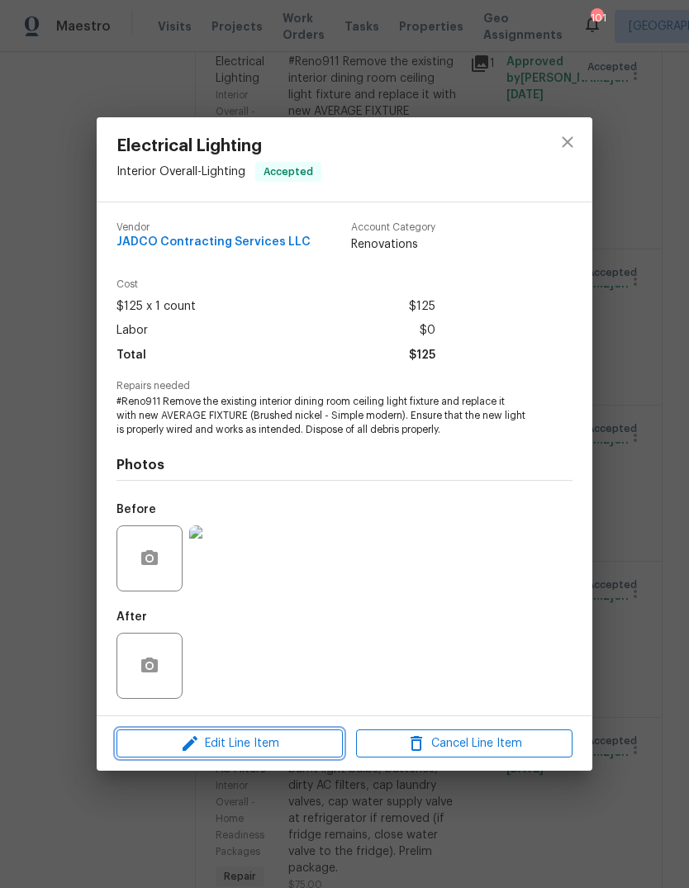
click at [281, 757] on button "Edit Line Item" at bounding box center [229, 743] width 226 height 29
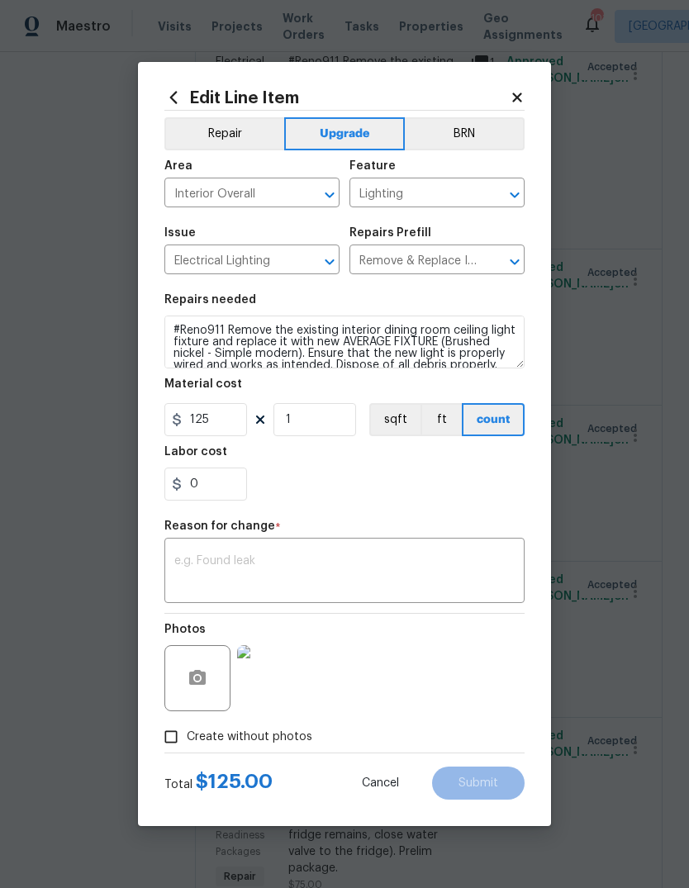
click at [231, 136] on button "Repair" at bounding box center [224, 133] width 120 height 33
click at [348, 572] on textarea at bounding box center [344, 572] width 340 height 35
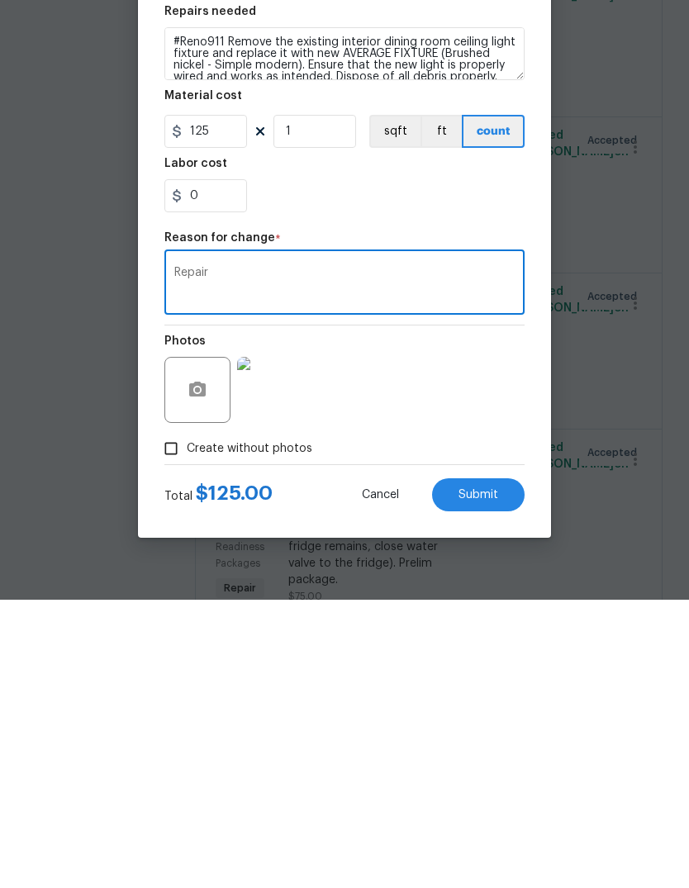
type textarea "Repair"
click at [487, 777] on span "Submit" at bounding box center [478, 783] width 40 height 12
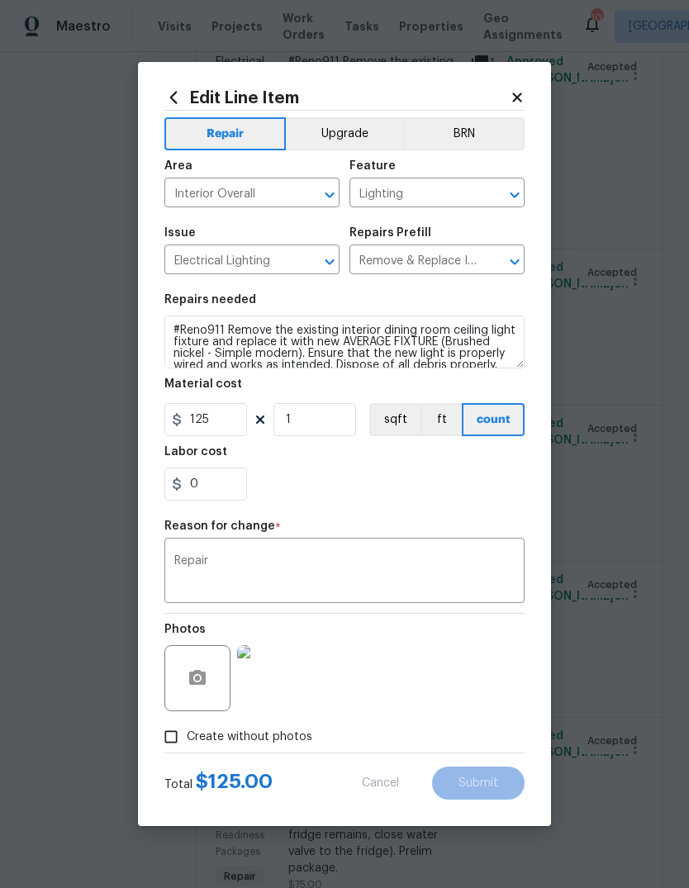
scroll to position [0, 0]
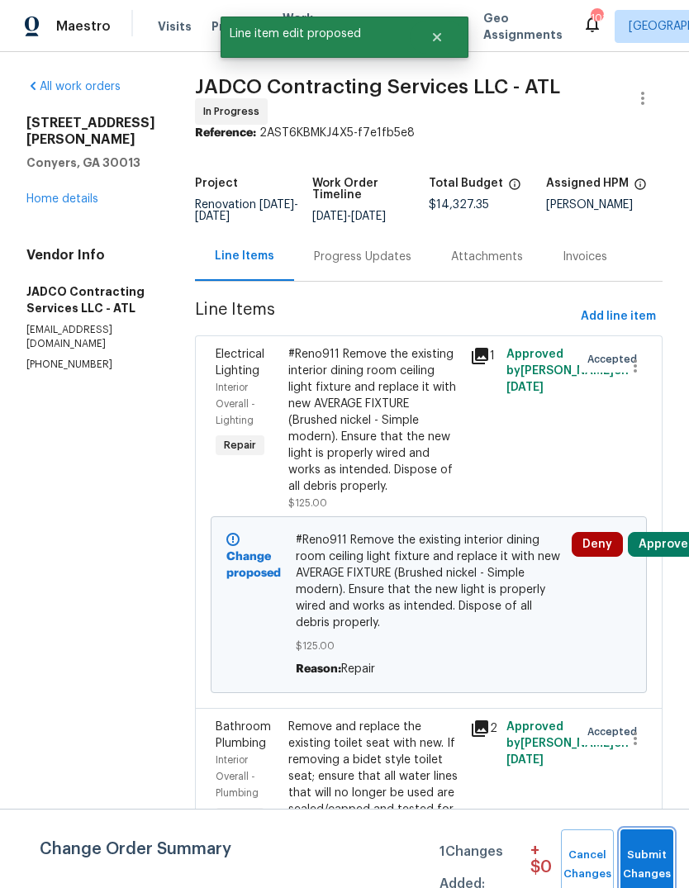
click at [646, 861] on span "Submit Changes" at bounding box center [646, 865] width 36 height 38
